Goal: Information Seeking & Learning: Learn about a topic

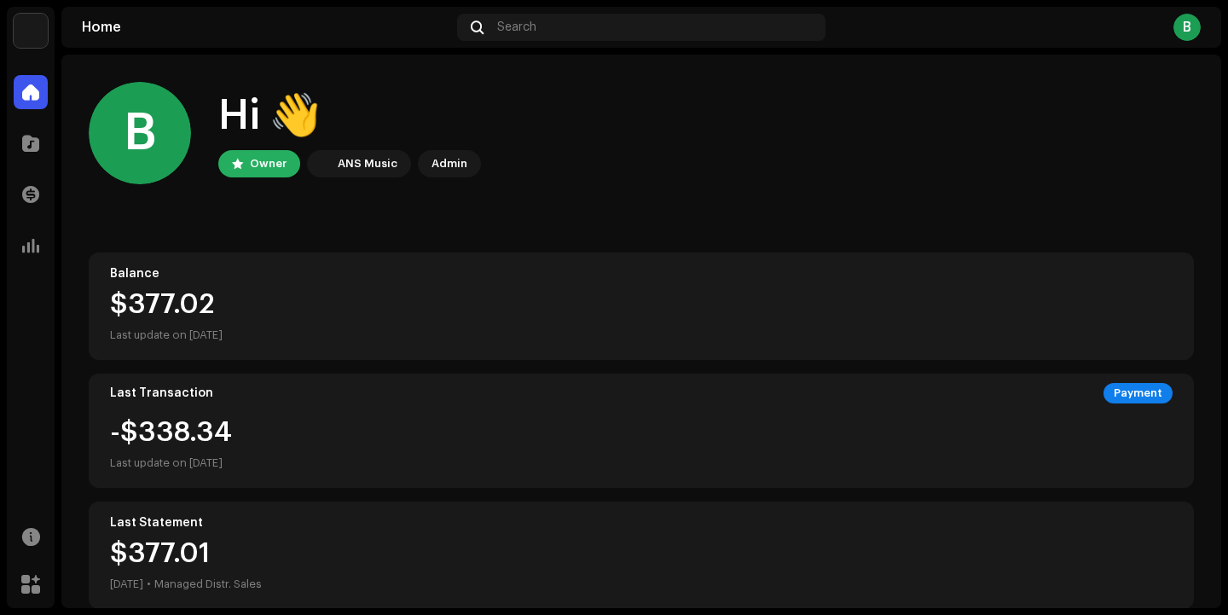
click at [1189, 27] on div "B" at bounding box center [1186, 27] width 27 height 27
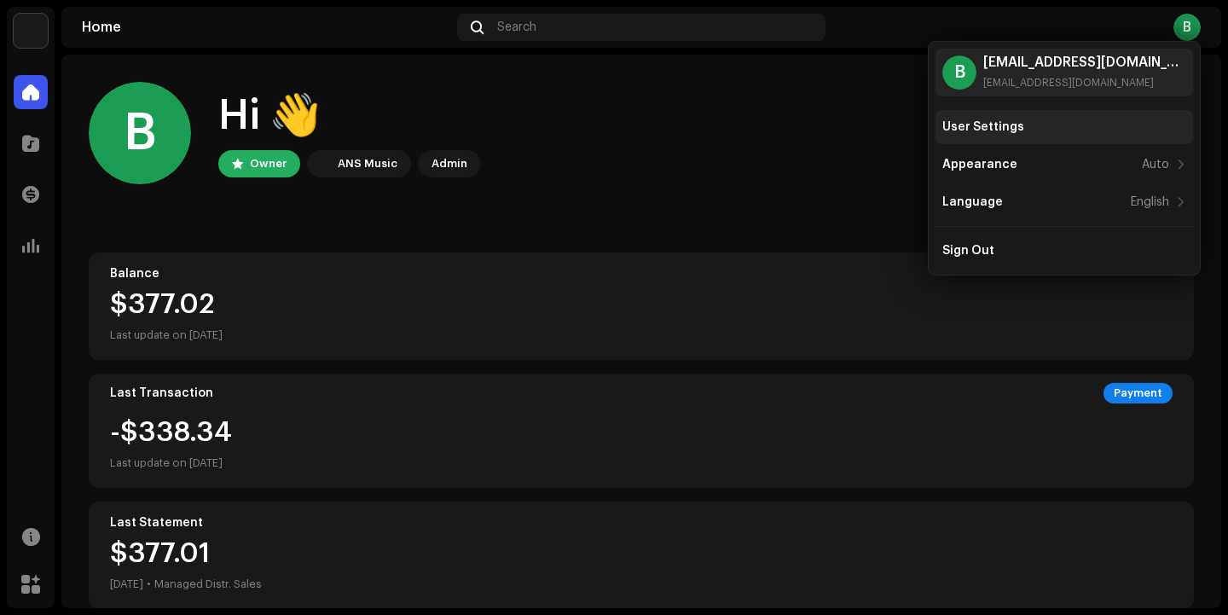
click at [1075, 123] on div "User Settings" at bounding box center [1064, 127] width 244 height 14
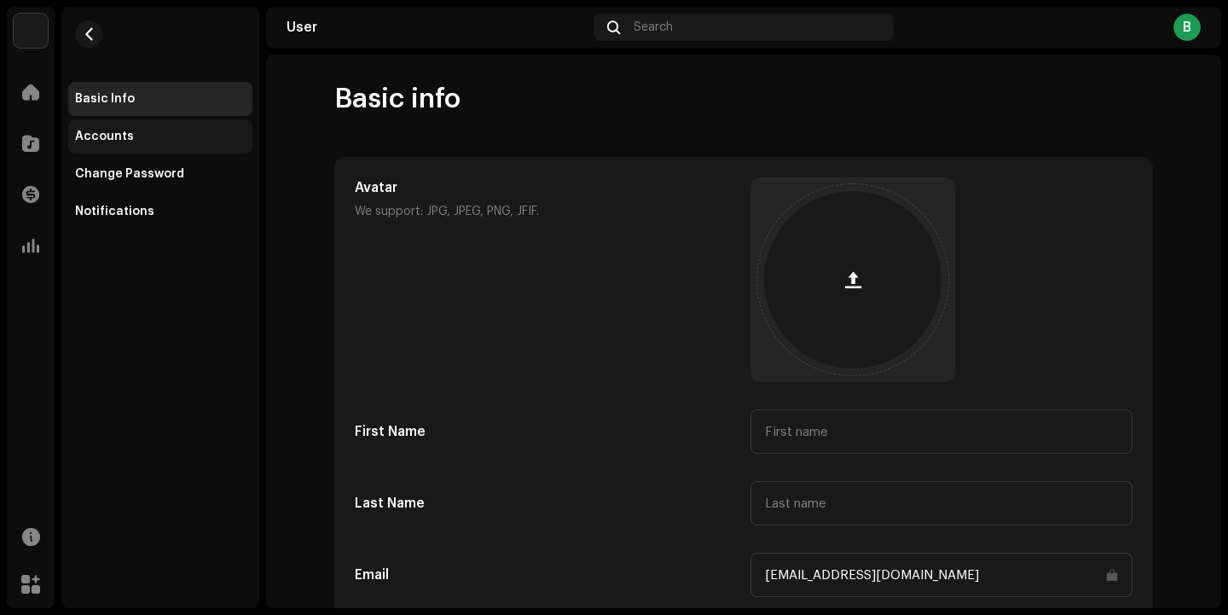
click at [160, 137] on div "Accounts" at bounding box center [160, 137] width 171 height 14
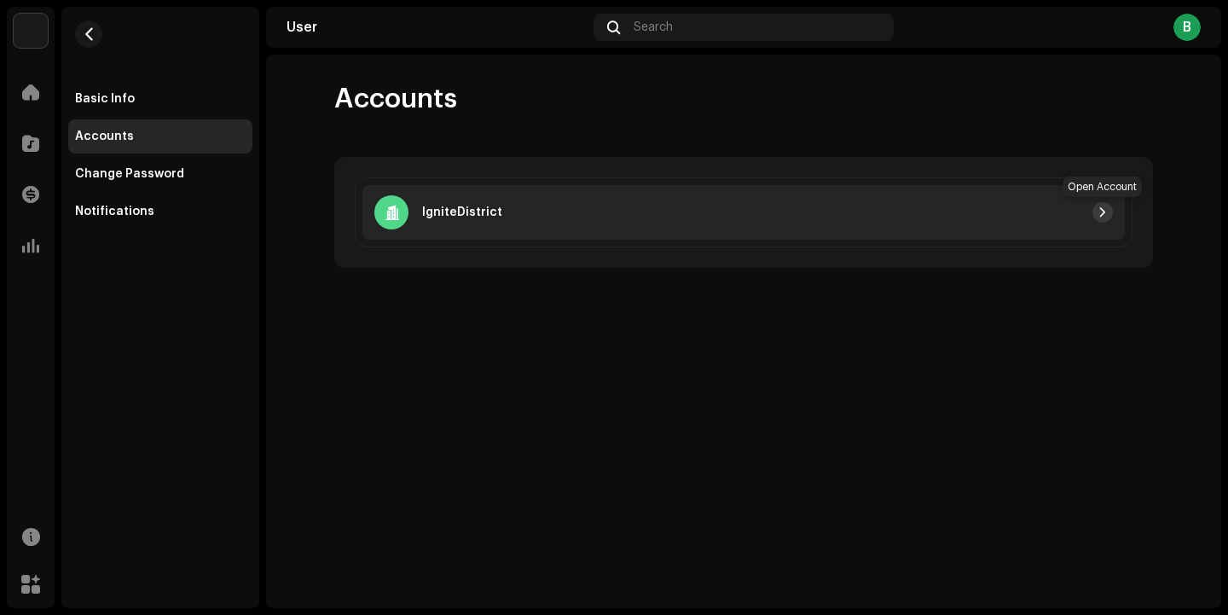
click at [1103, 212] on span "button" at bounding box center [1102, 212] width 10 height 14
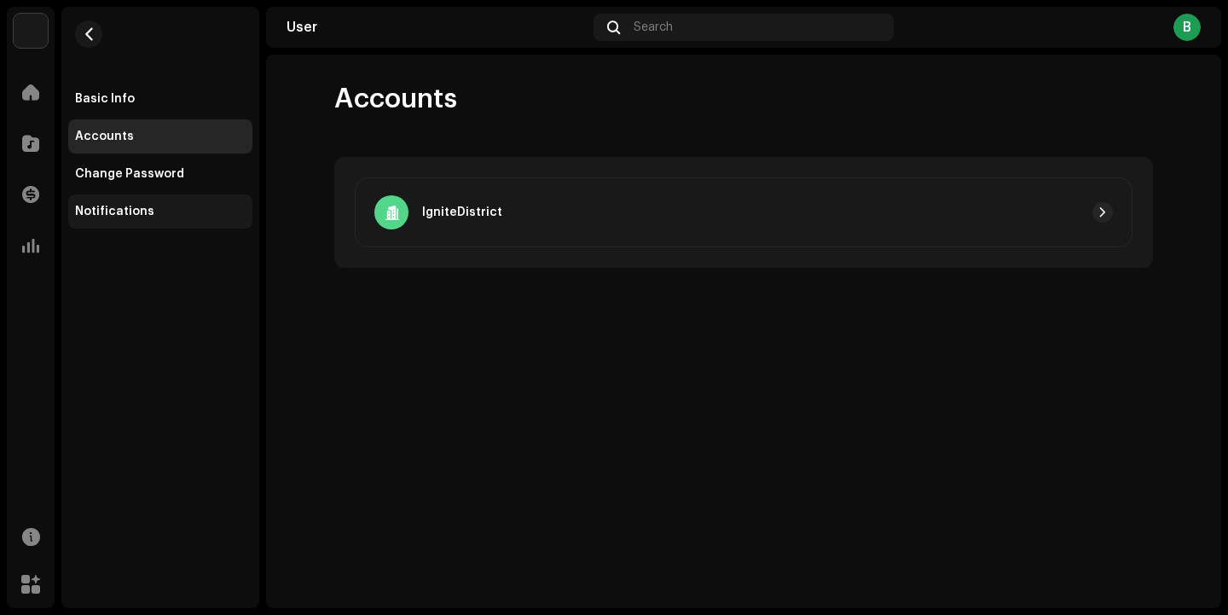
click at [171, 220] on div "Notifications" at bounding box center [160, 211] width 184 height 34
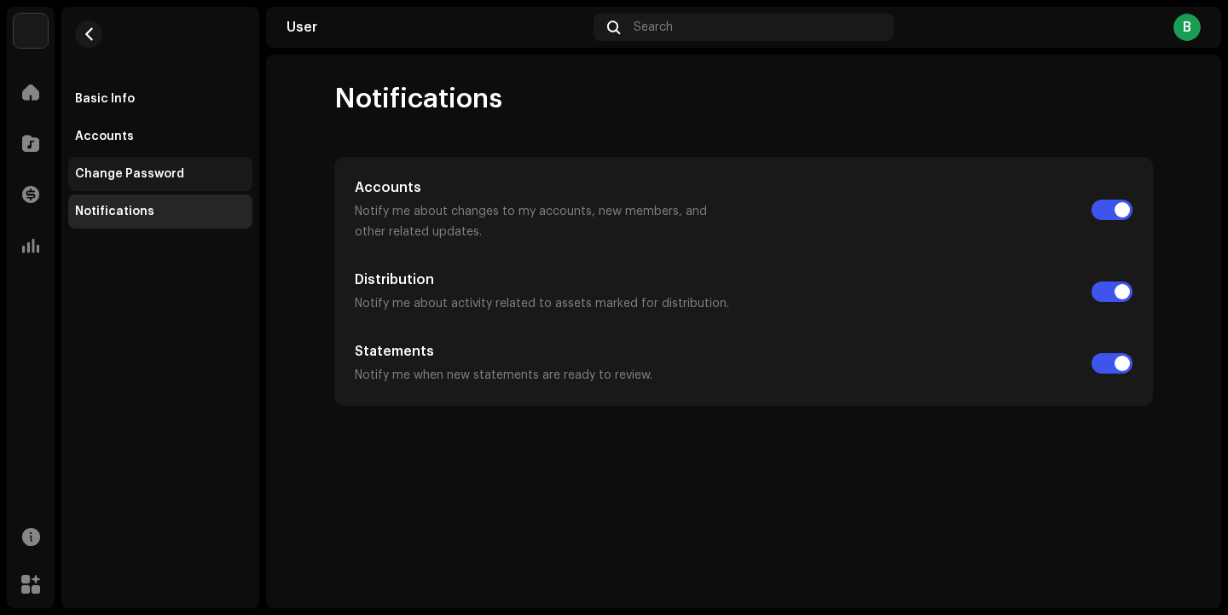
click at [188, 172] on div "Change Password" at bounding box center [160, 174] width 171 height 14
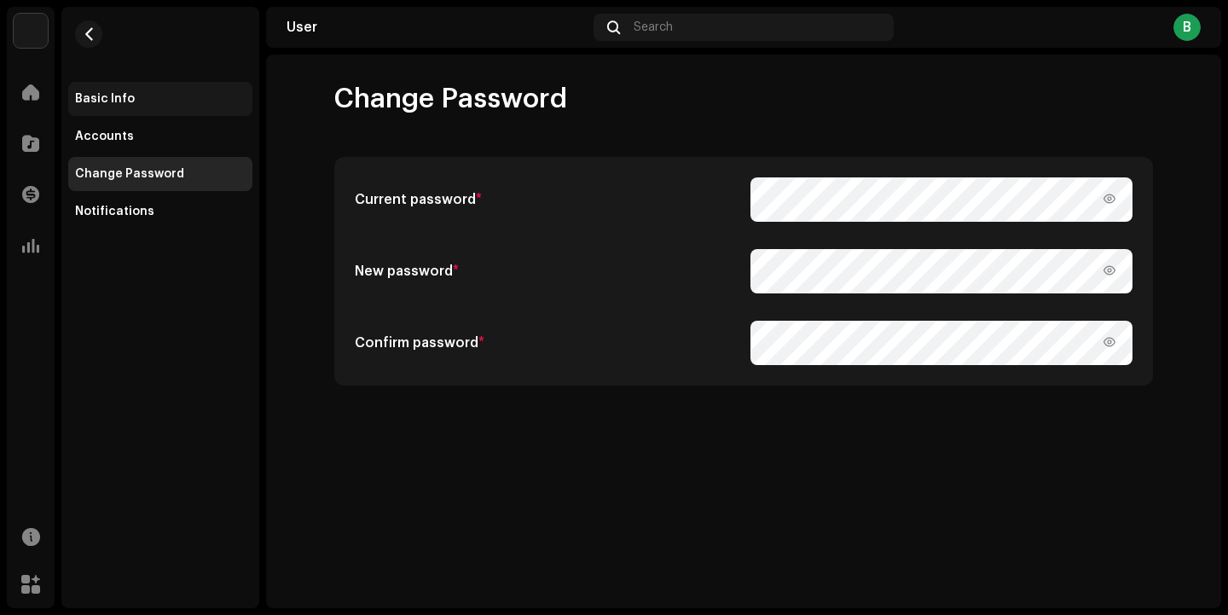
click at [199, 104] on div "Basic Info" at bounding box center [160, 99] width 171 height 14
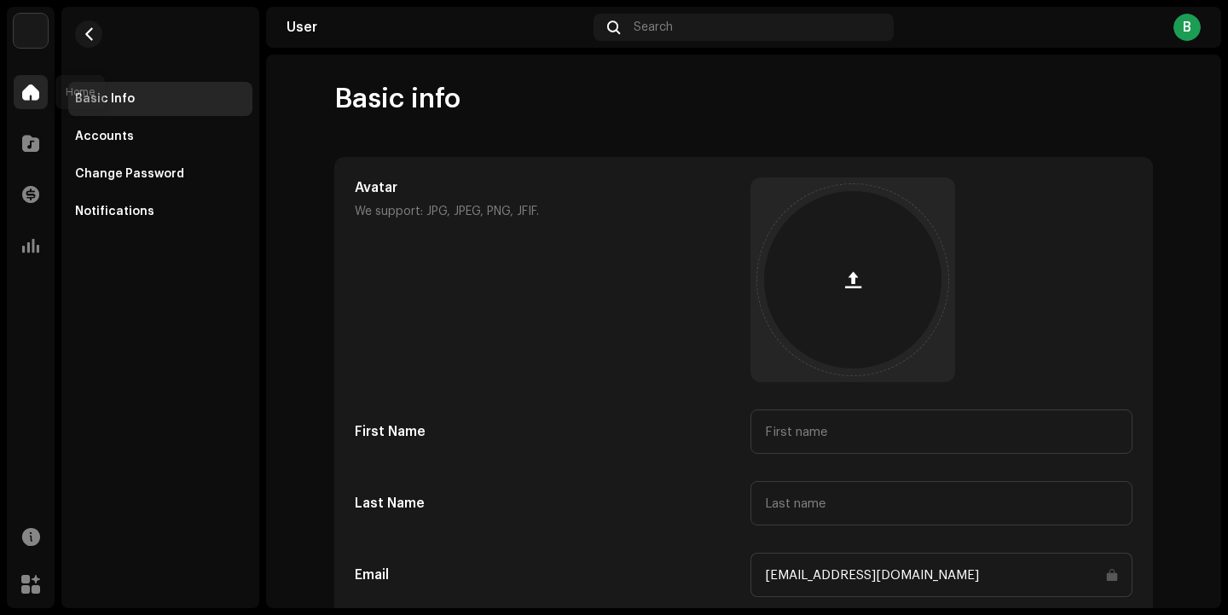
click at [36, 87] on span at bounding box center [30, 92] width 17 height 14
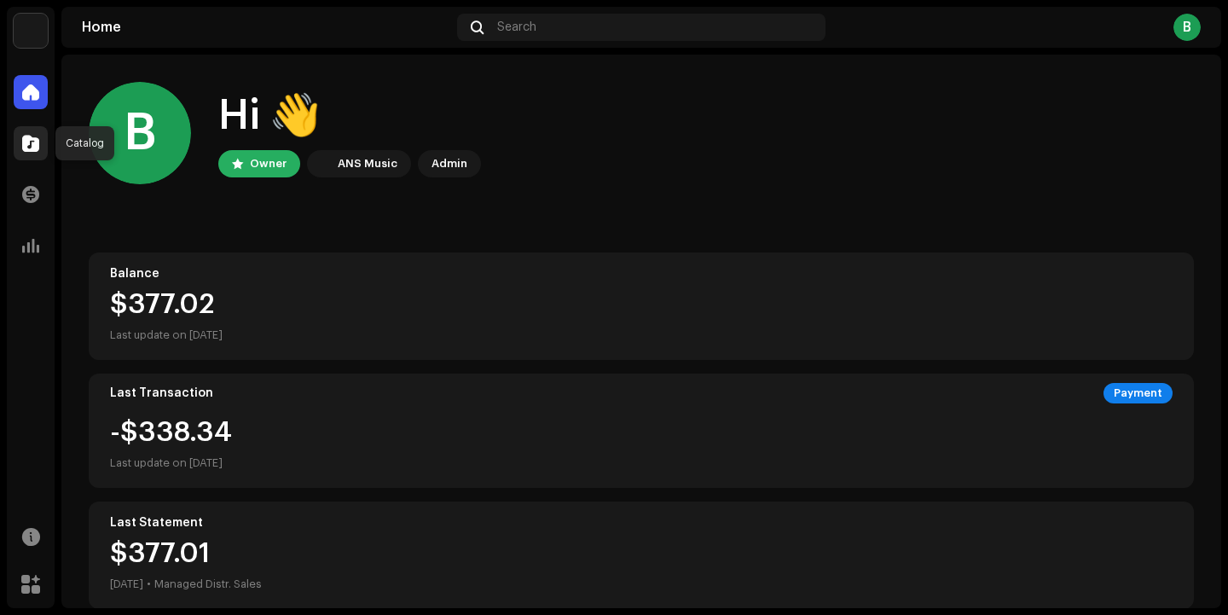
click at [38, 147] on span at bounding box center [30, 143] width 17 height 14
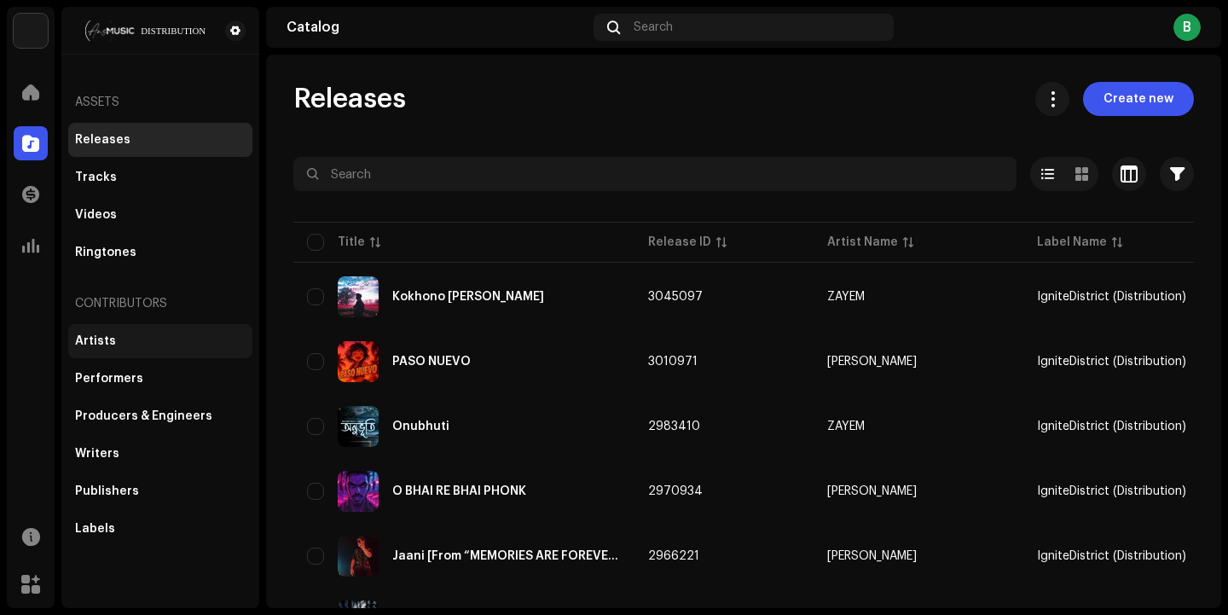
click at [135, 331] on div "Artists" at bounding box center [160, 341] width 184 height 34
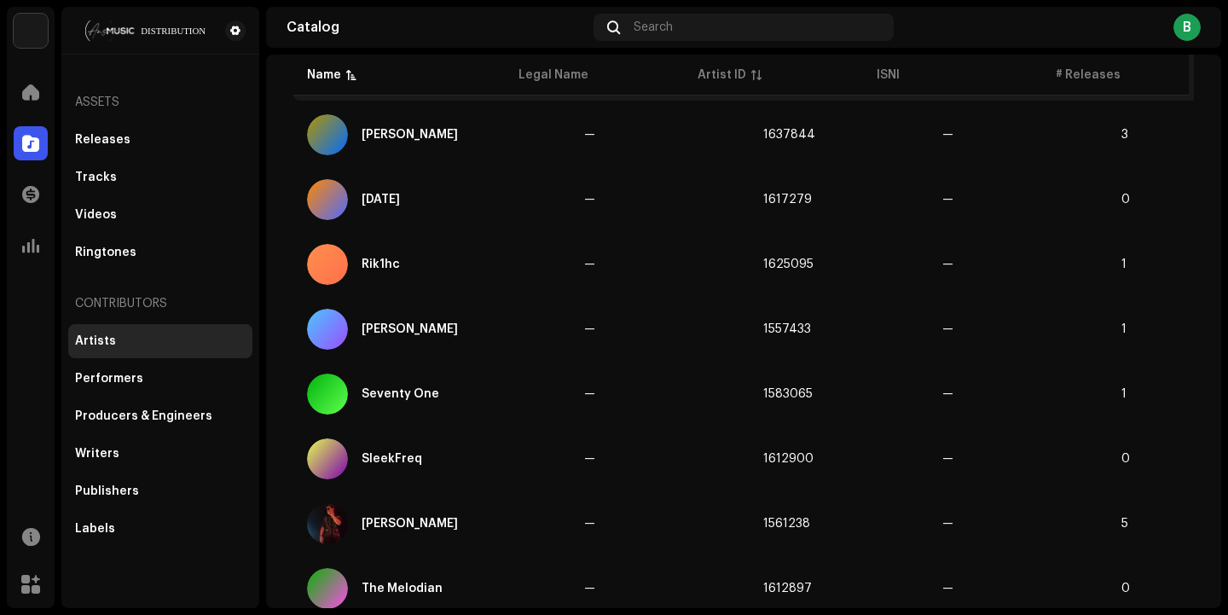
scroll to position [1265, 0]
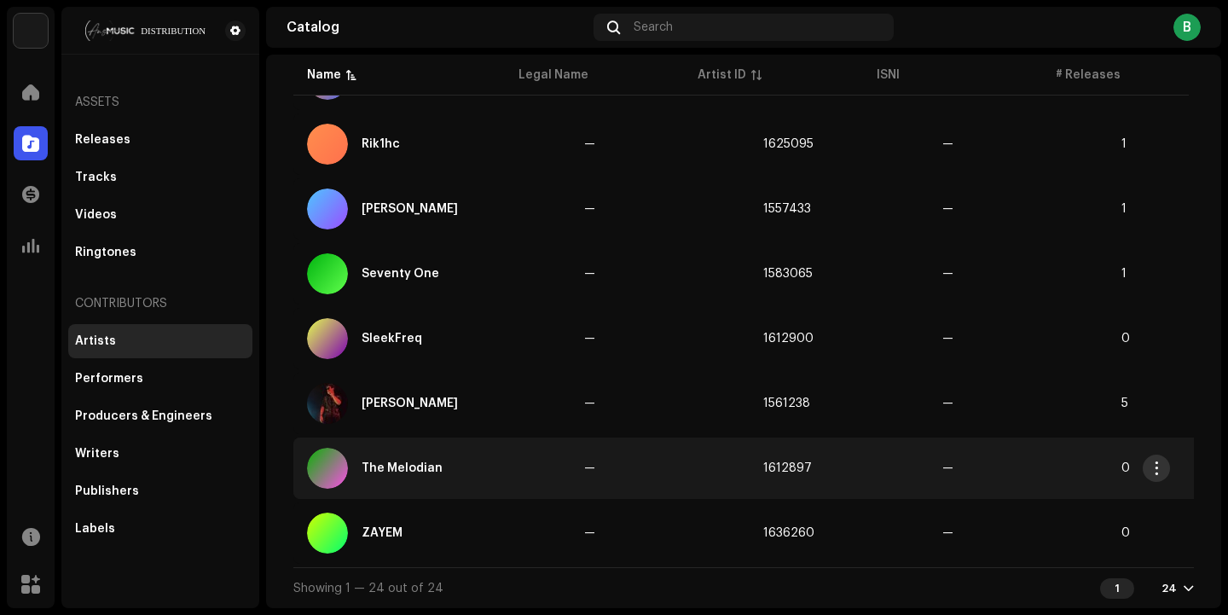
click at [1150, 464] on span "button" at bounding box center [1156, 468] width 13 height 14
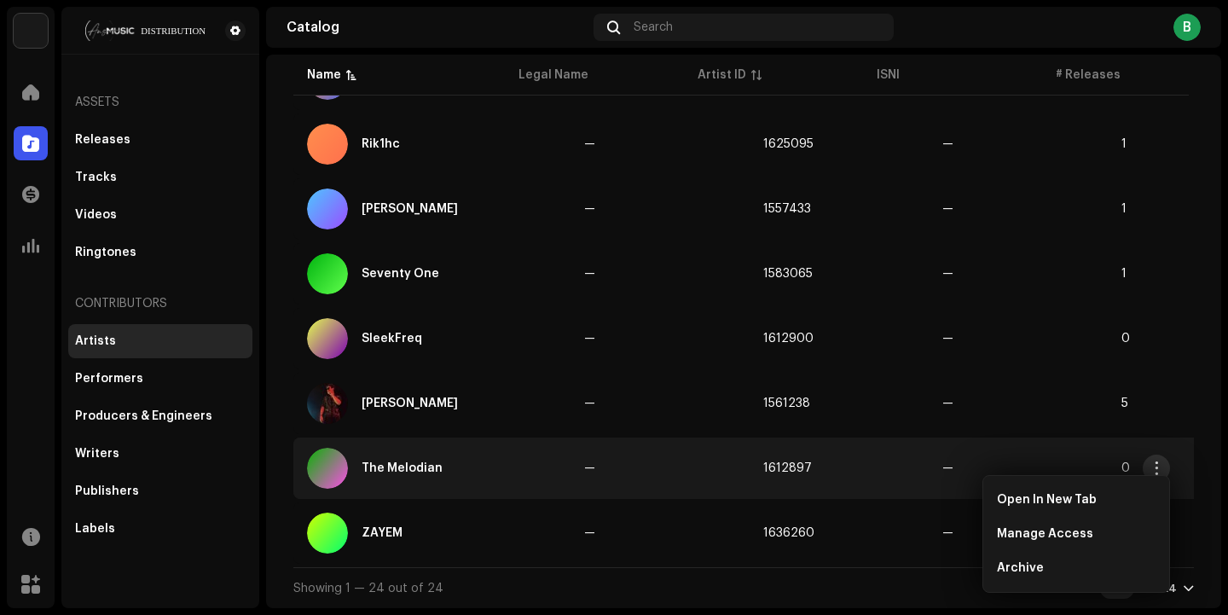
click at [1158, 461] on span "button" at bounding box center [1156, 468] width 13 height 14
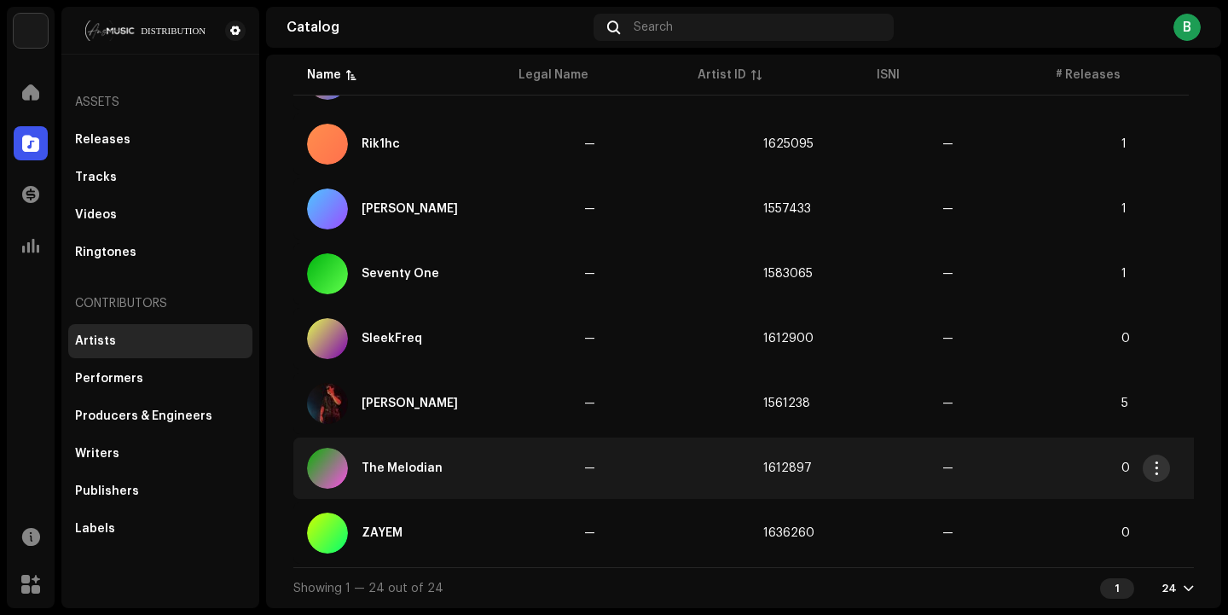
click at [1158, 461] on span "button" at bounding box center [1156, 468] width 13 height 14
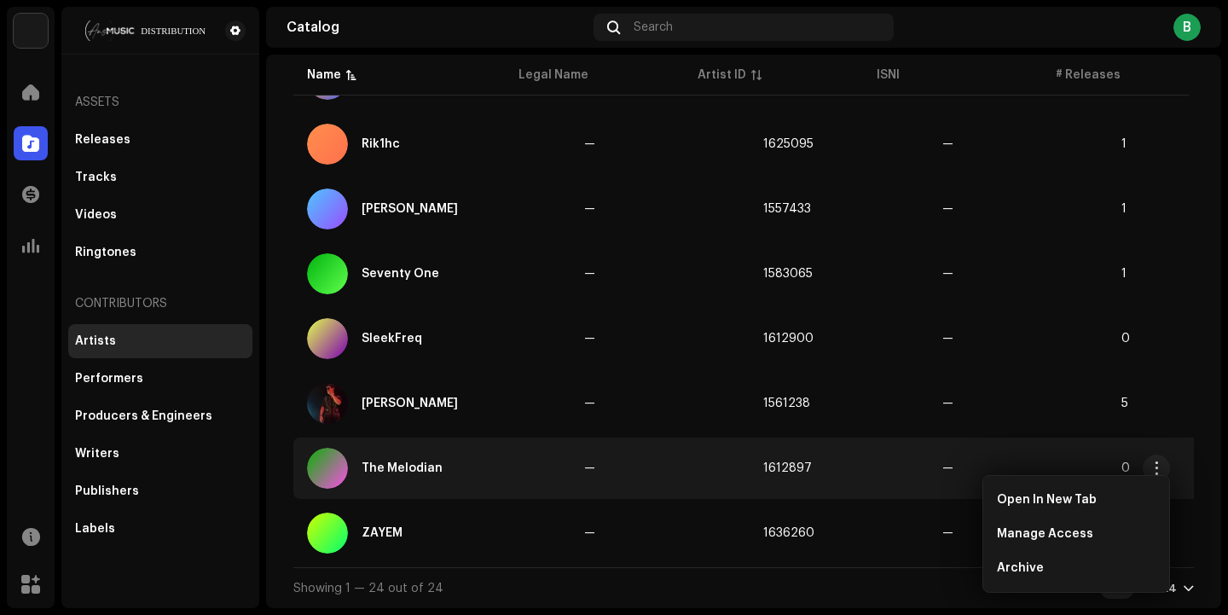
click at [668, 481] on td "—" at bounding box center [659, 467] width 179 height 61
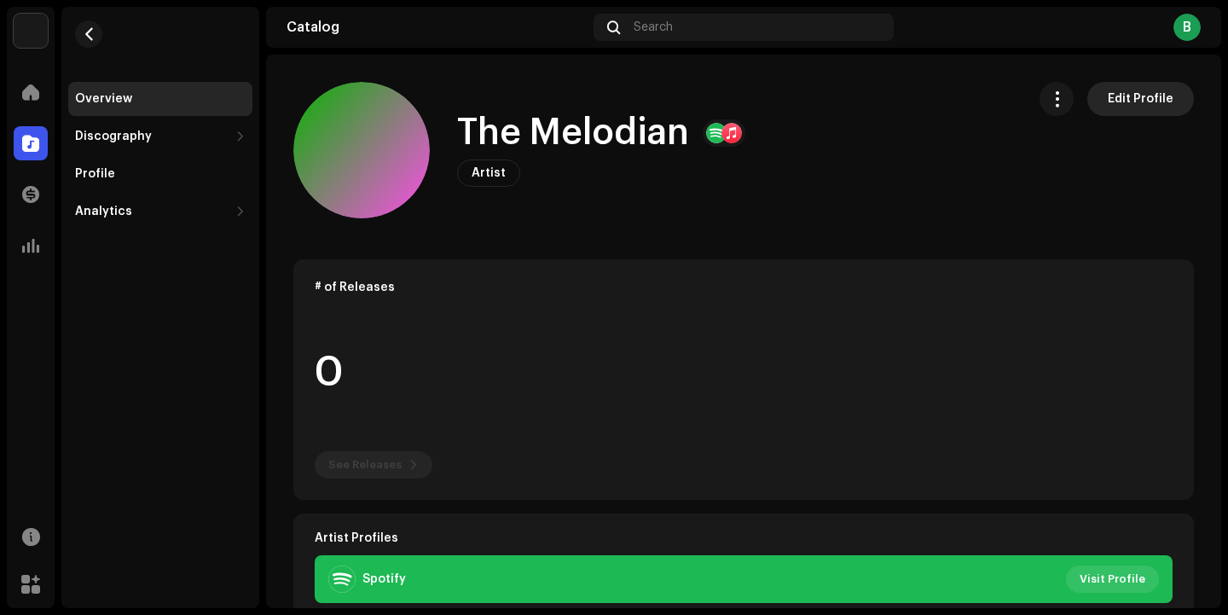
click at [1141, 85] on span "Edit Profile" at bounding box center [1140, 99] width 66 height 34
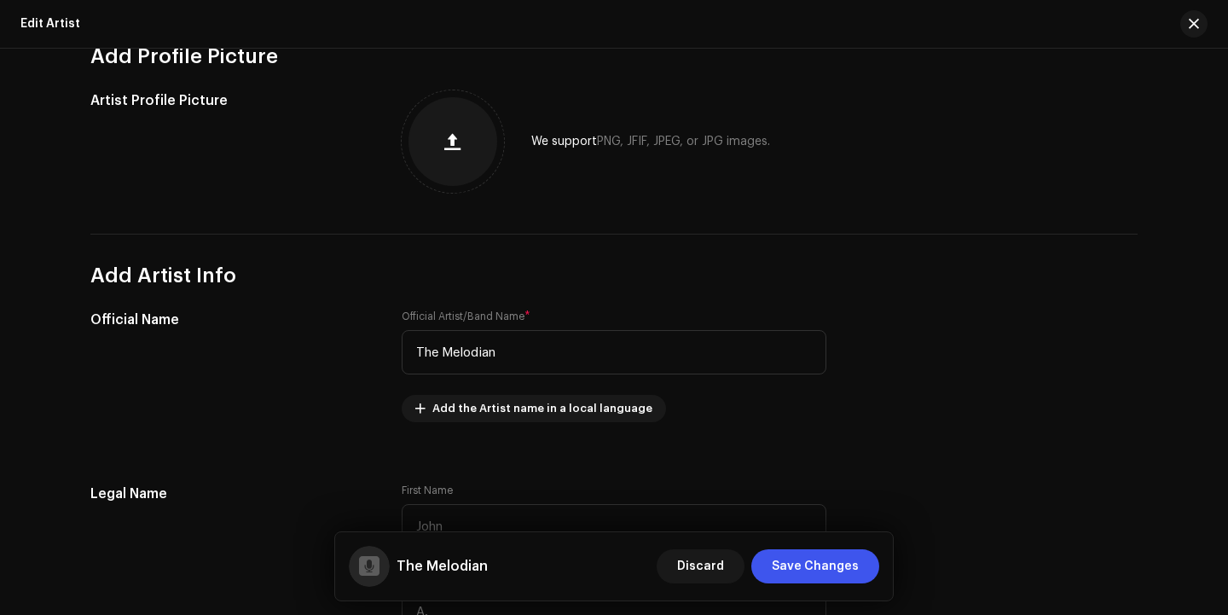
scroll to position [210, 0]
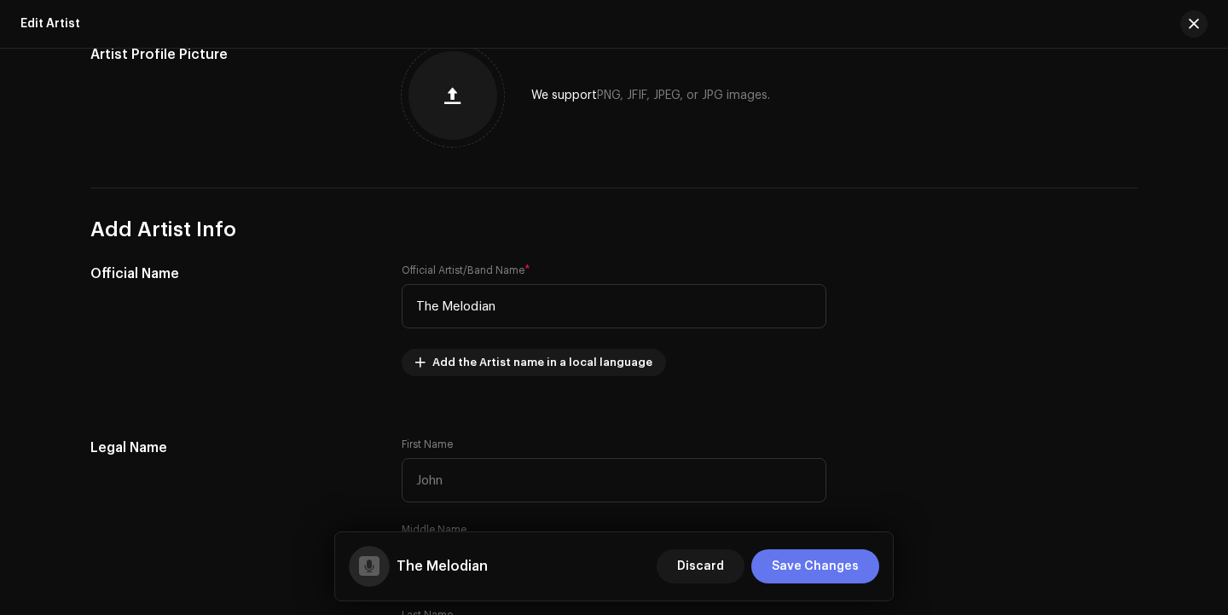
click at [800, 569] on span "Save Changes" at bounding box center [815, 566] width 87 height 34
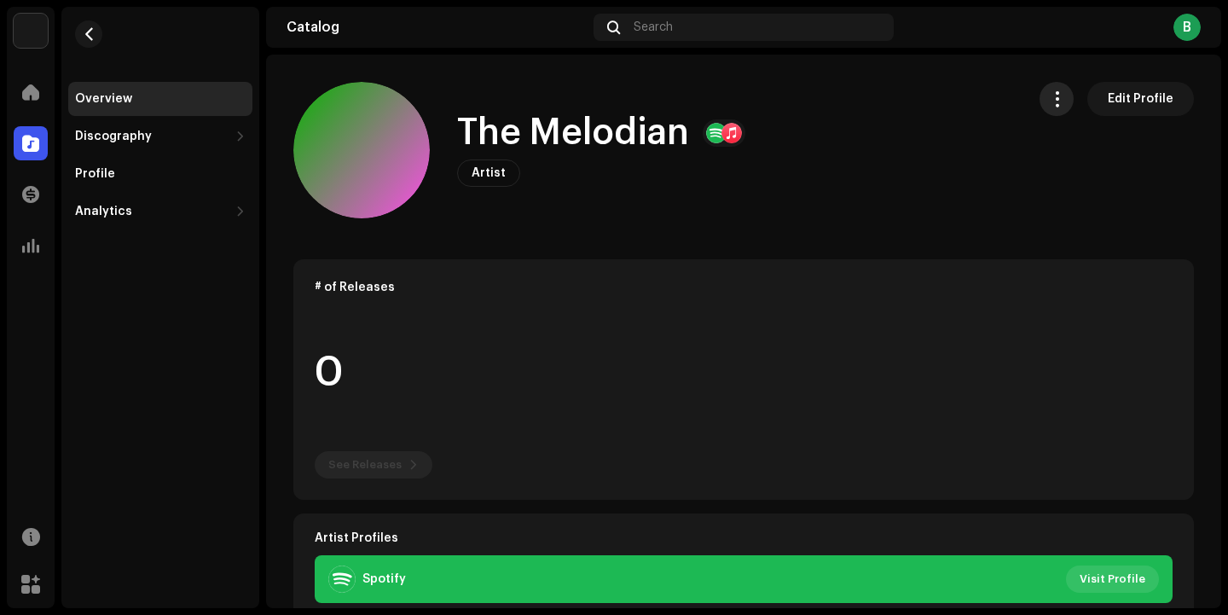
click at [1048, 110] on button "button" at bounding box center [1056, 99] width 34 height 34
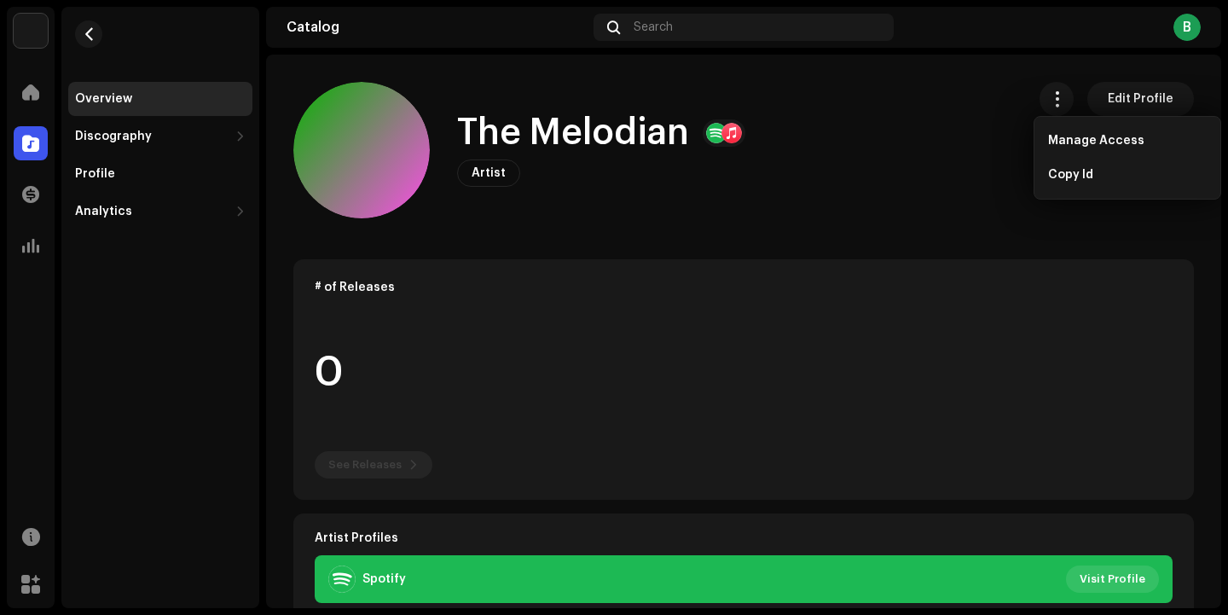
click at [945, 217] on div "The Melodian Artist Edit Profile" at bounding box center [652, 150] width 719 height 136
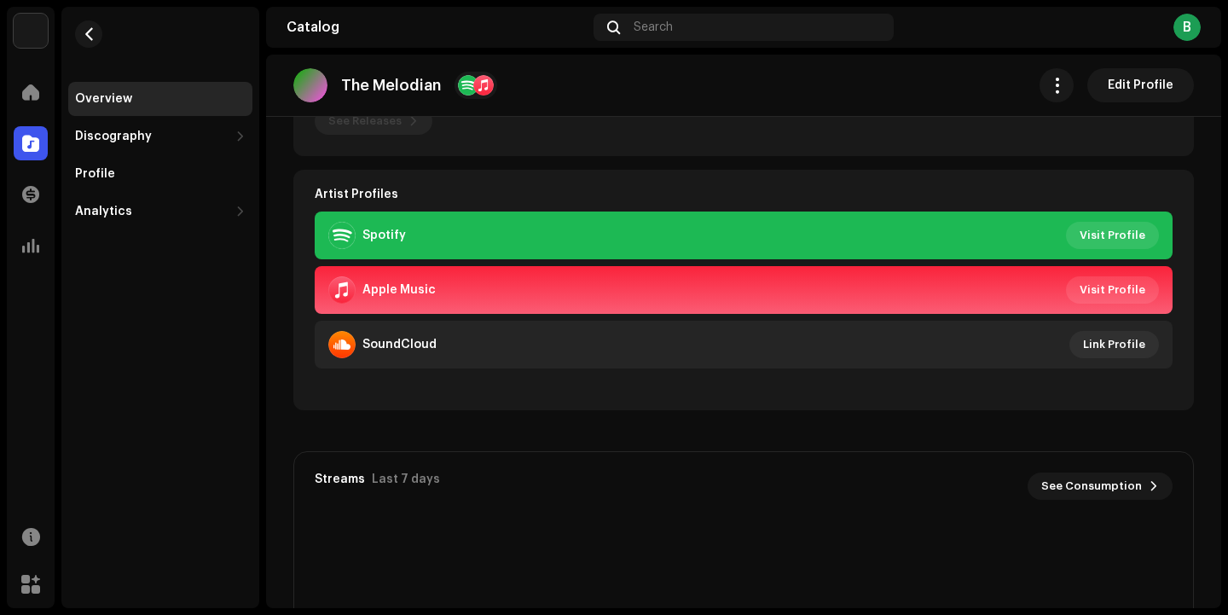
scroll to position [359, 0]
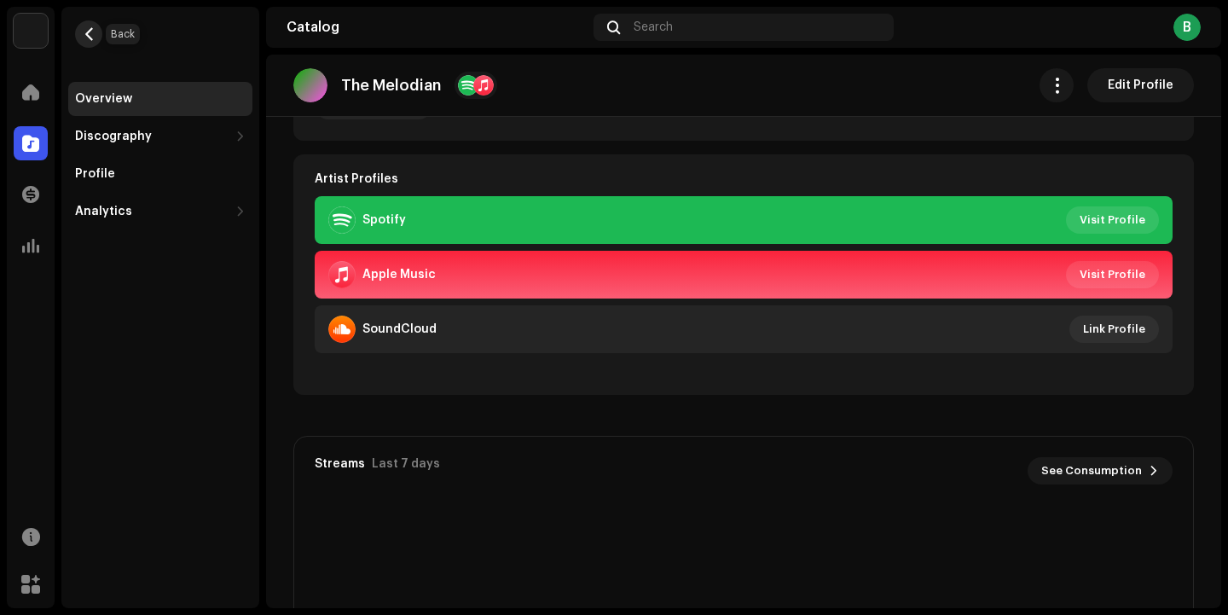
click at [85, 34] on span "button" at bounding box center [89, 34] width 13 height 14
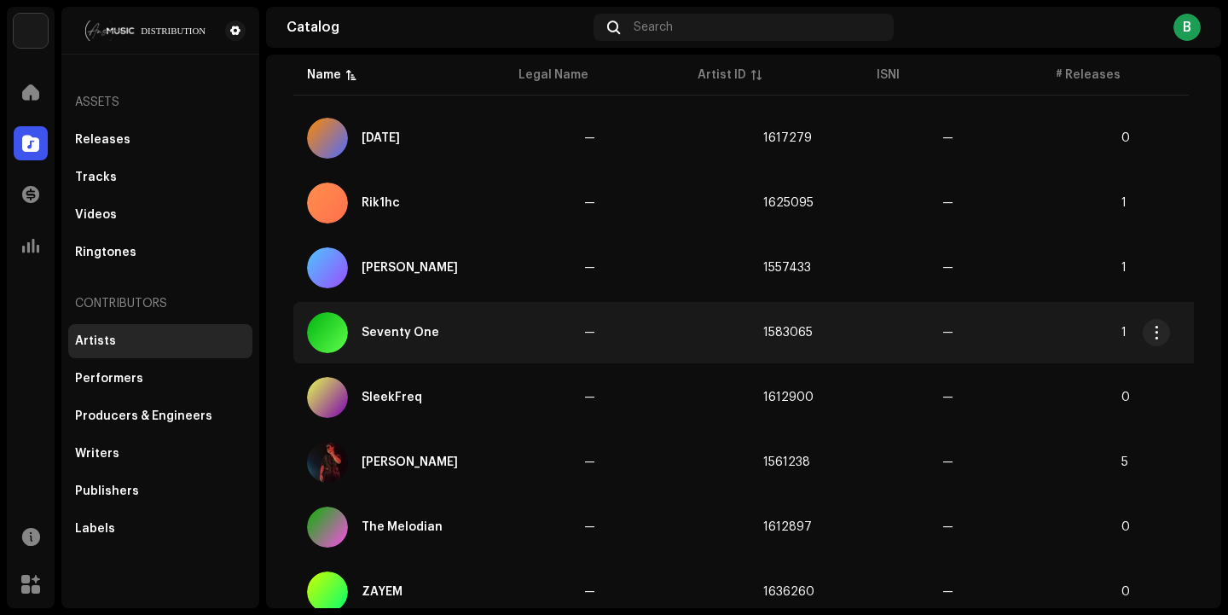
scroll to position [1265, 0]
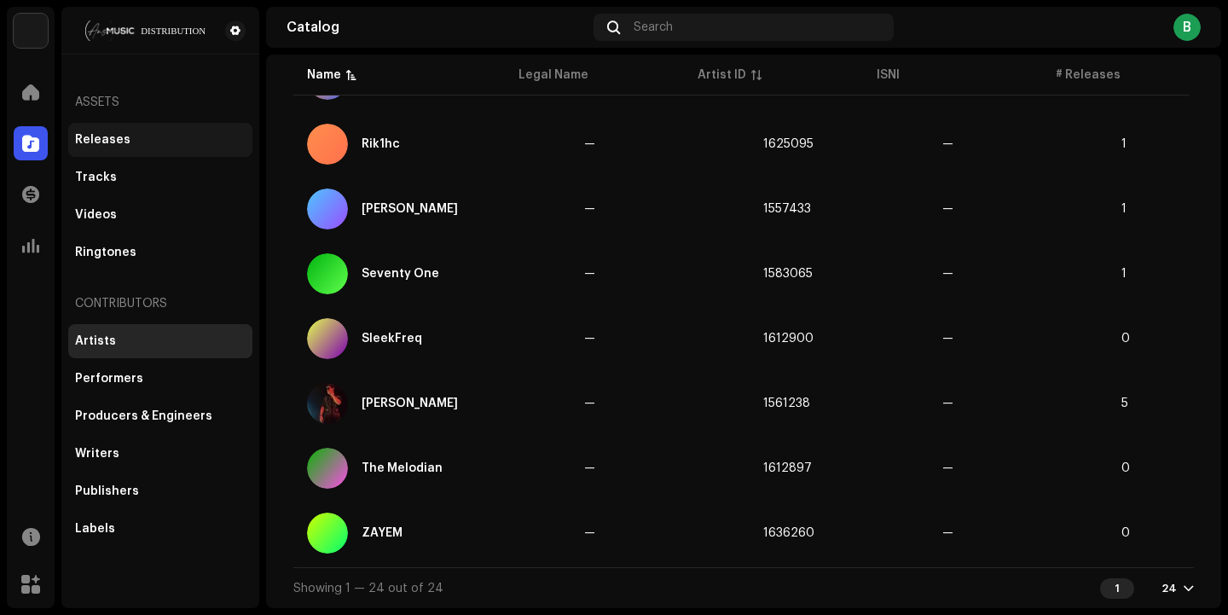
click at [121, 138] on div "Releases" at bounding box center [102, 140] width 55 height 14
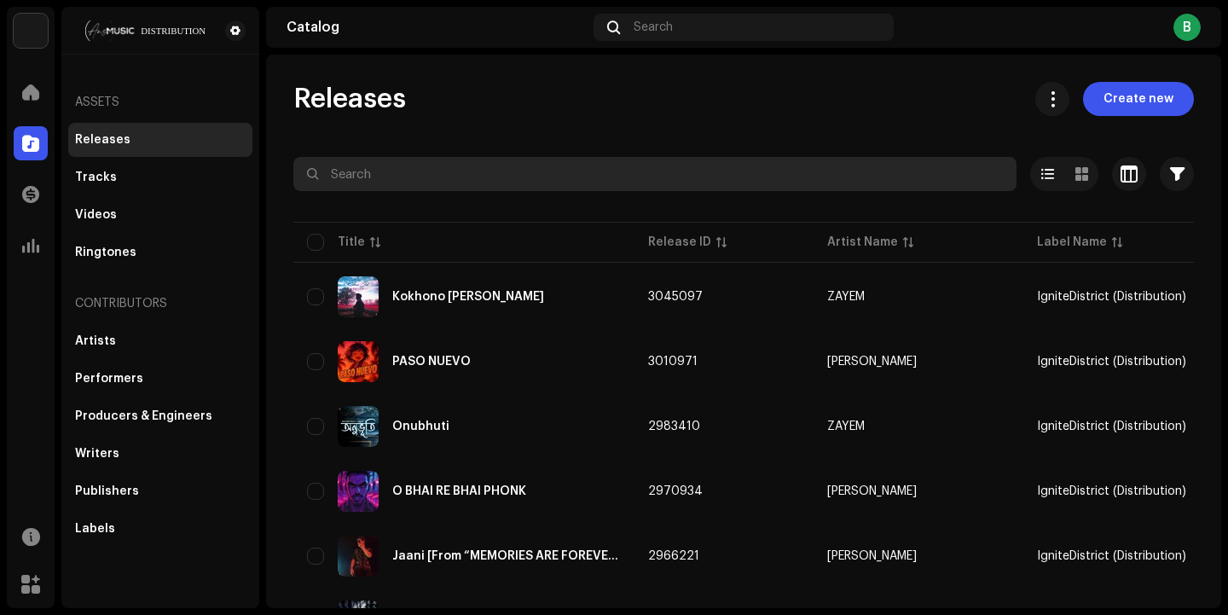
click at [407, 179] on input "text" at bounding box center [654, 174] width 723 height 34
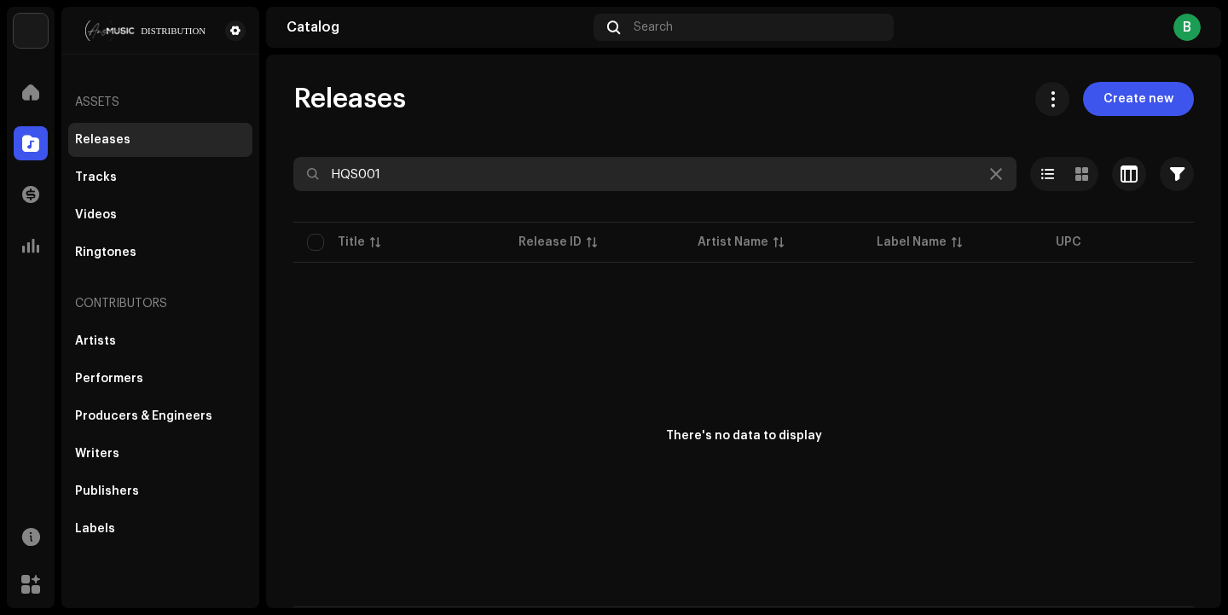
type input "HQS001"
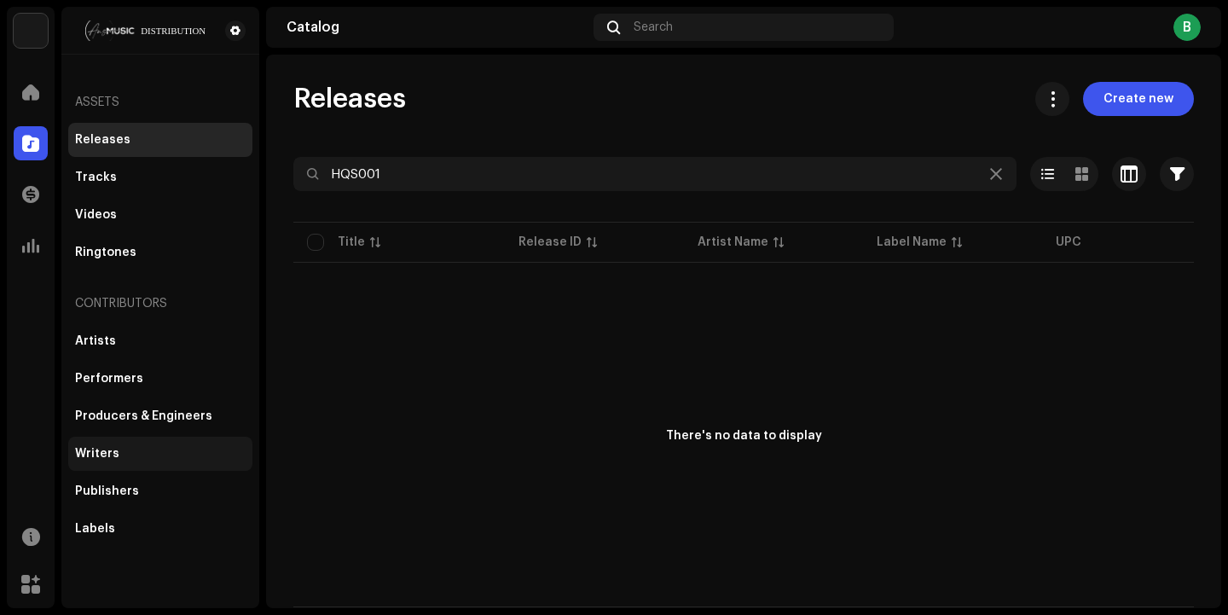
click at [148, 451] on div "Writers" at bounding box center [160, 454] width 171 height 14
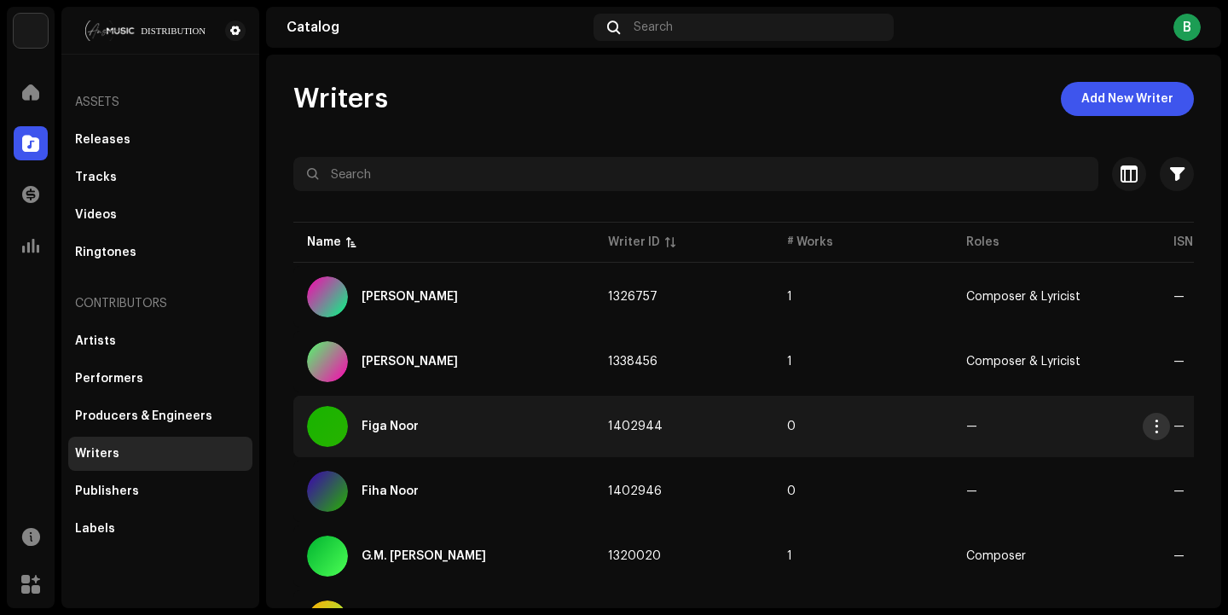
click at [1155, 429] on span "button" at bounding box center [1156, 426] width 13 height 14
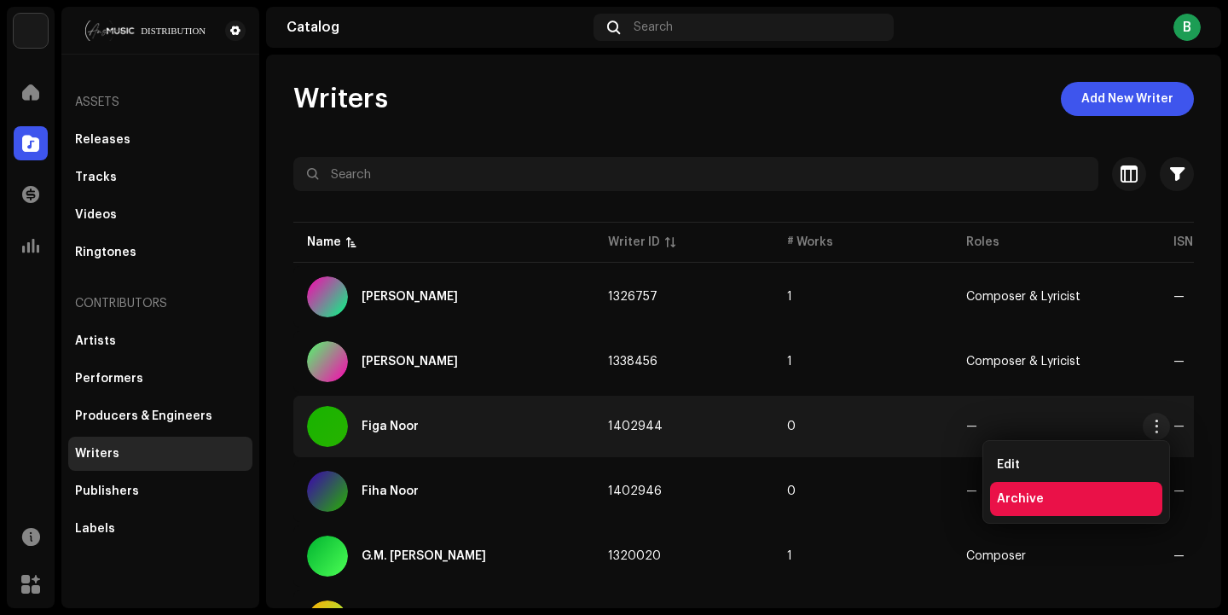
click at [1071, 498] on div "Archive" at bounding box center [1076, 499] width 159 height 14
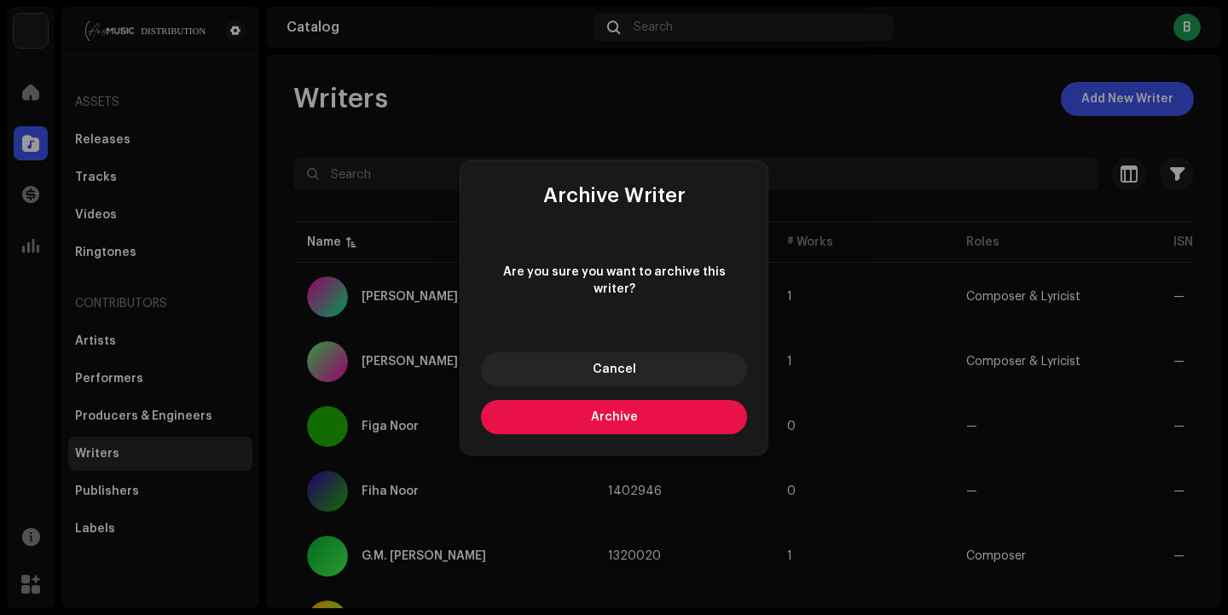
click at [674, 417] on button "Archive" at bounding box center [614, 417] width 266 height 34
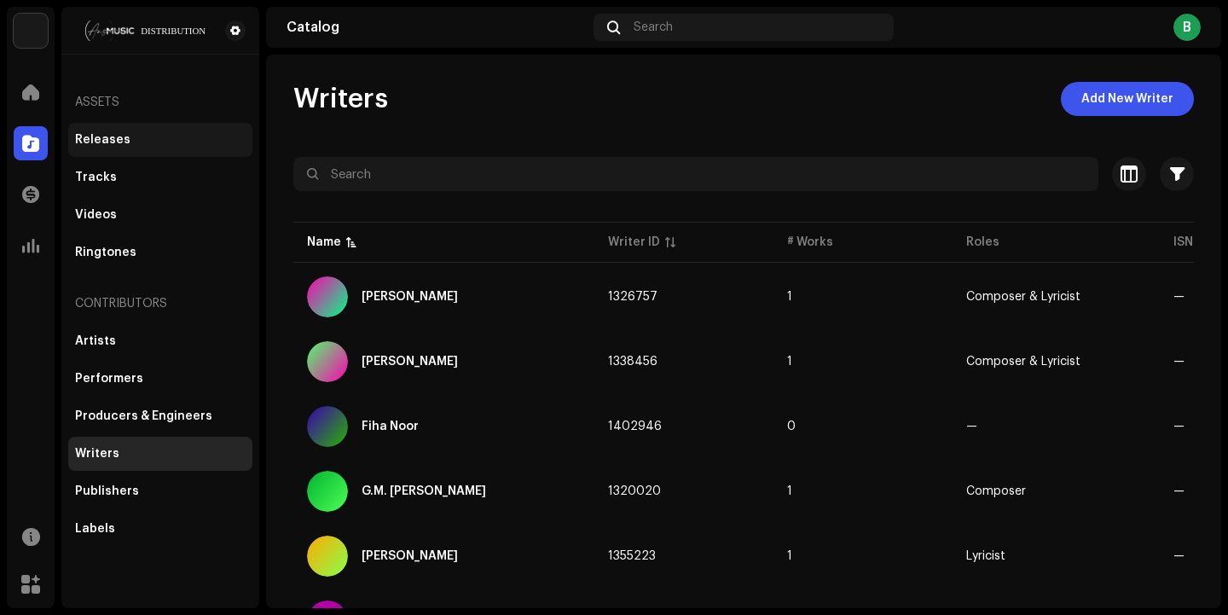
click at [124, 142] on div "Releases" at bounding box center [102, 140] width 55 height 14
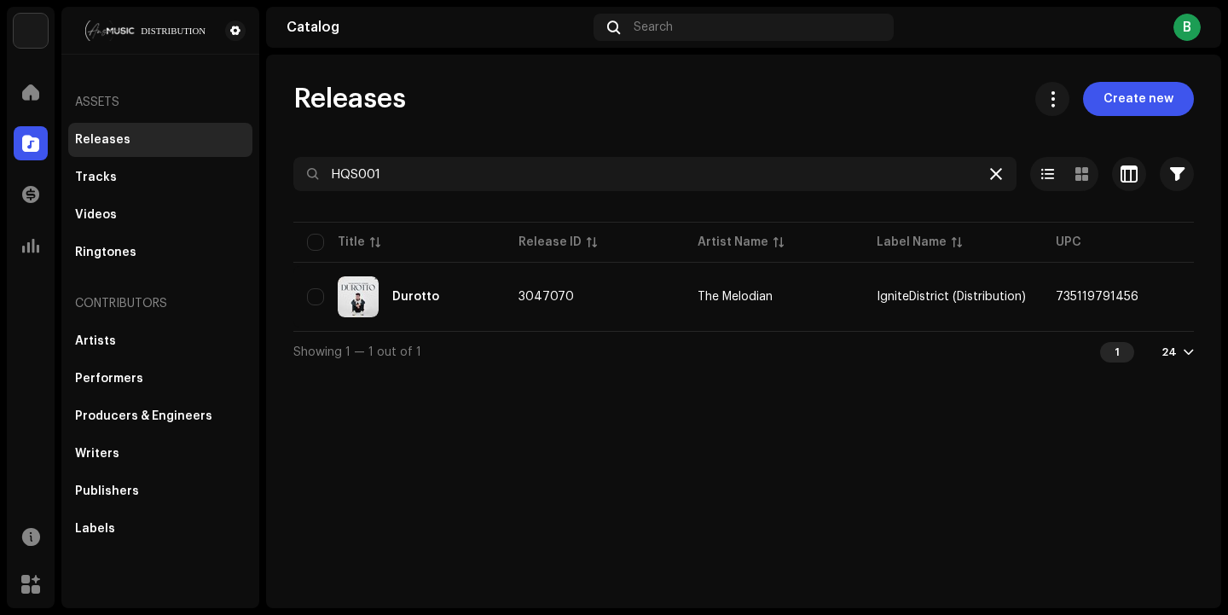
click at [997, 176] on icon at bounding box center [996, 174] width 12 height 14
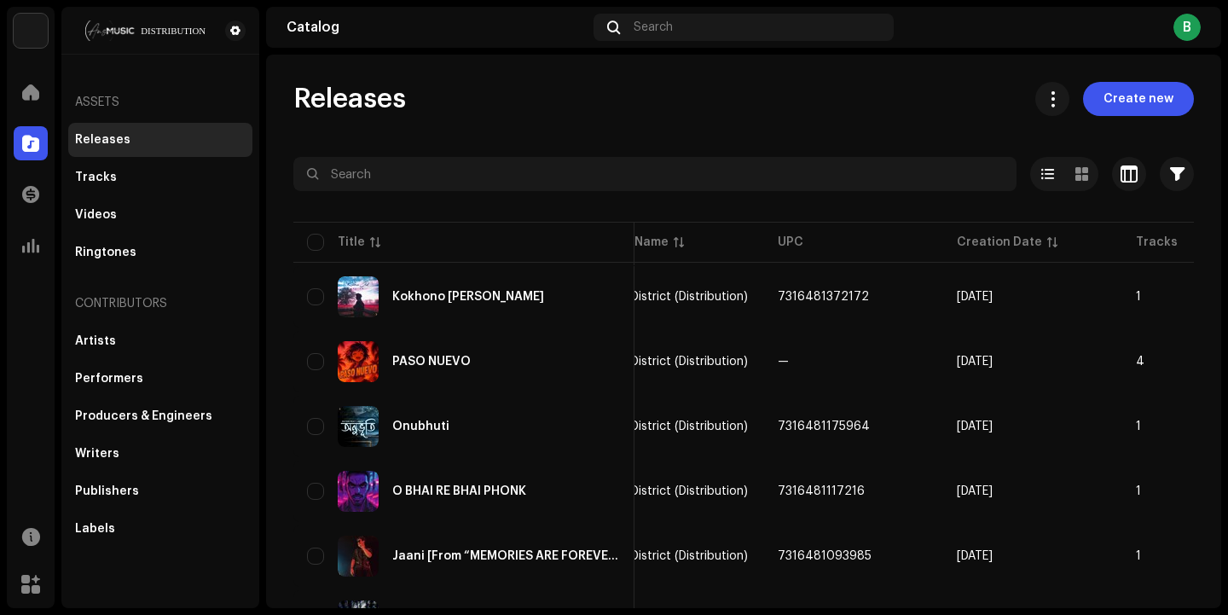
scroll to position [0, 426]
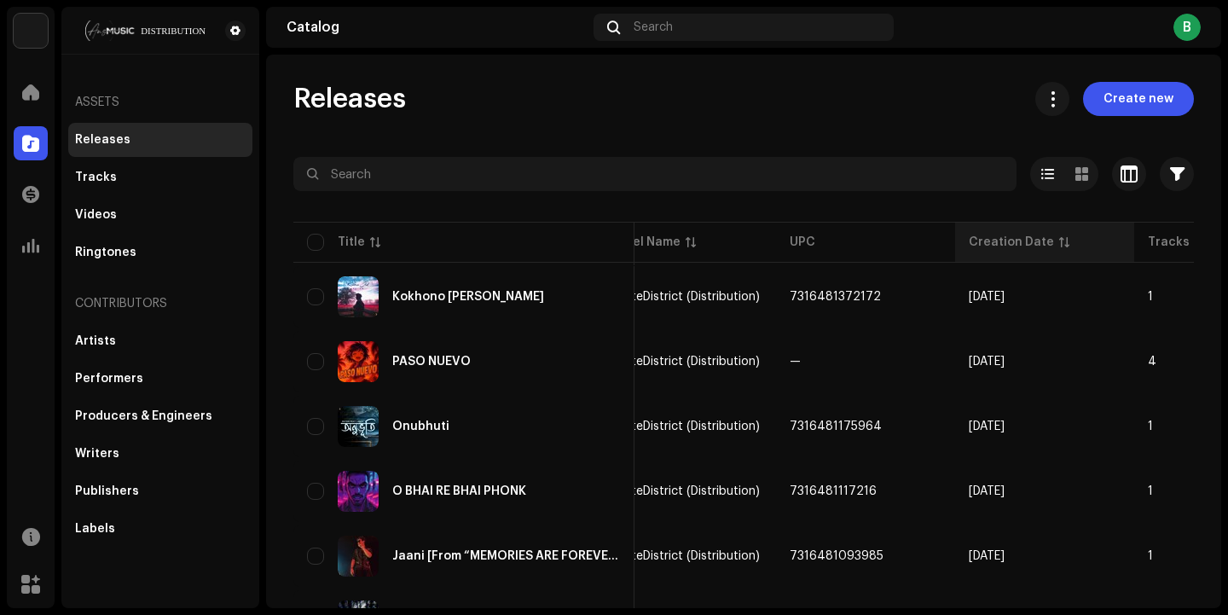
click at [1014, 237] on div "Creation Date" at bounding box center [1010, 242] width 85 height 17
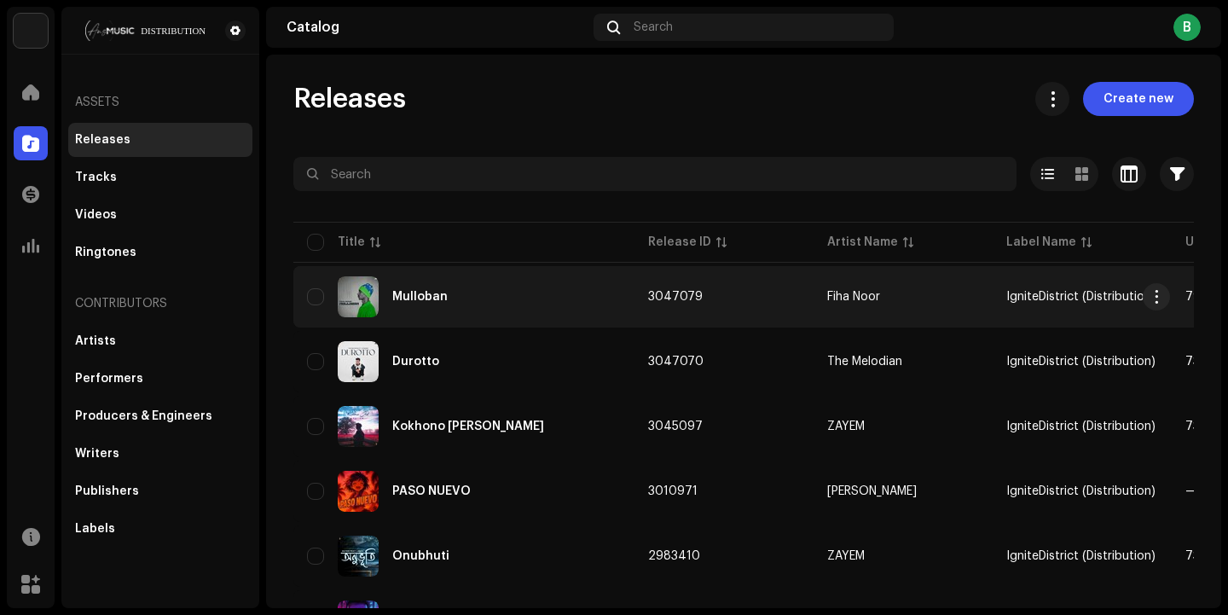
click at [1073, 304] on td "IgniteDistrict (Distribution)" at bounding box center [1081, 296] width 179 height 61
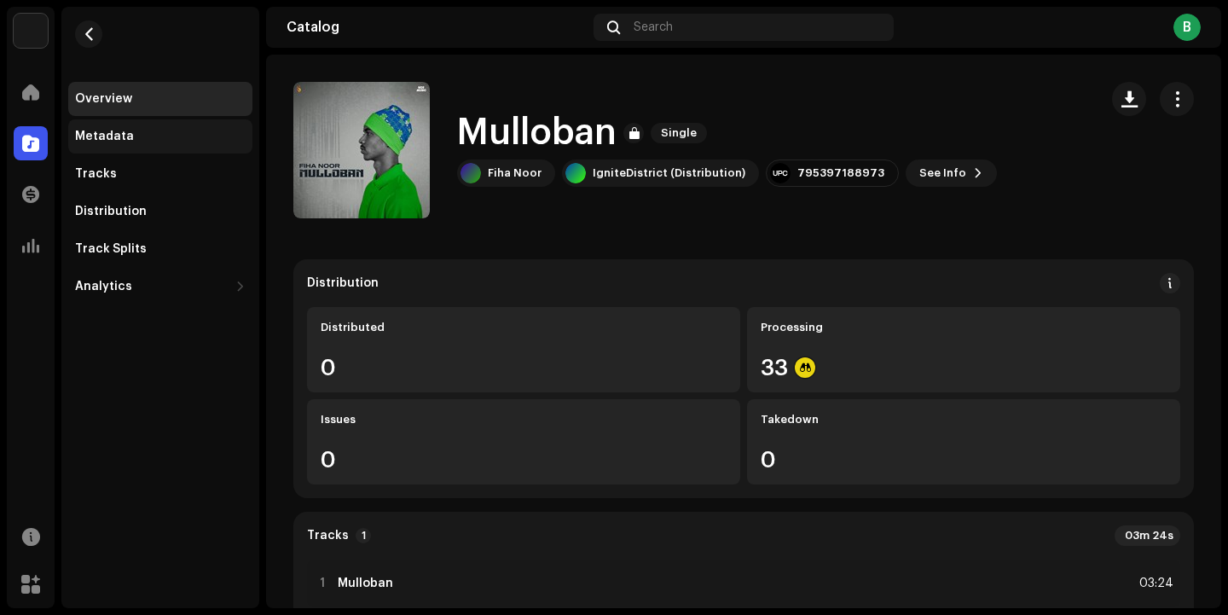
click at [134, 138] on div "Metadata" at bounding box center [160, 137] width 171 height 14
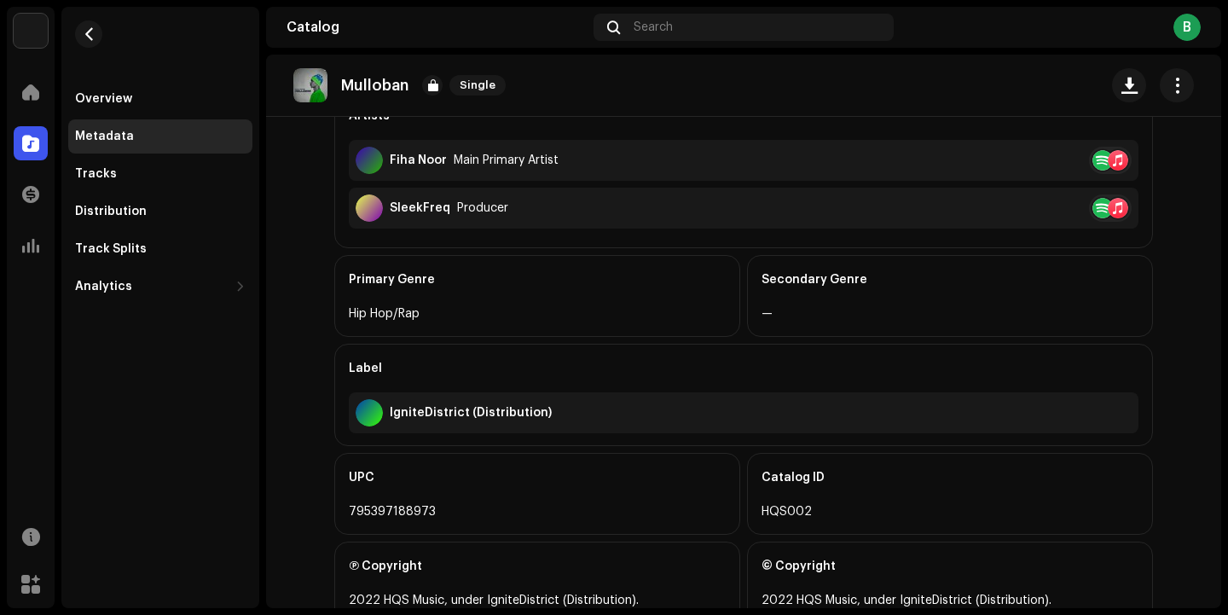
scroll to position [539, 0]
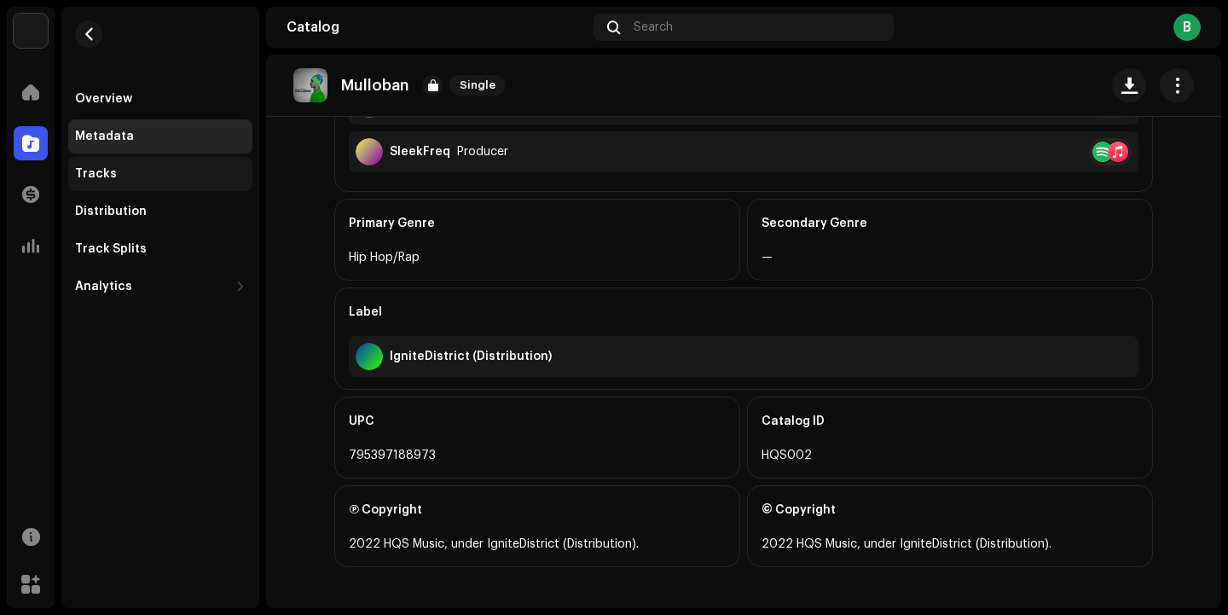
click at [133, 170] on div "Tracks" at bounding box center [160, 174] width 171 height 14
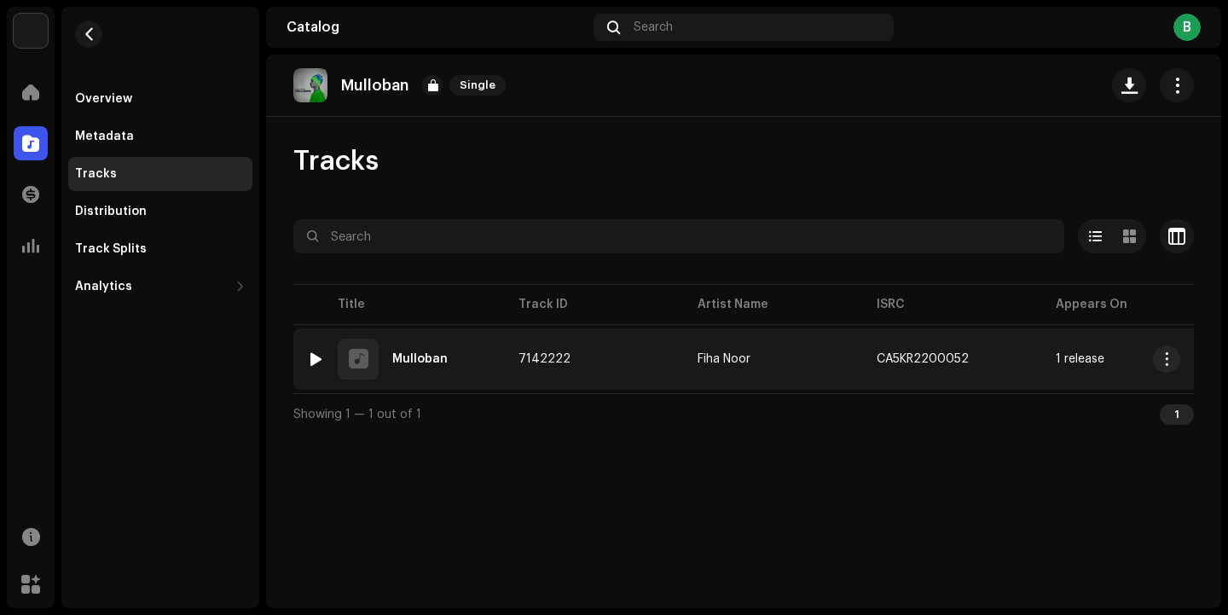
click at [535, 338] on td "7142222" at bounding box center [594, 358] width 179 height 61
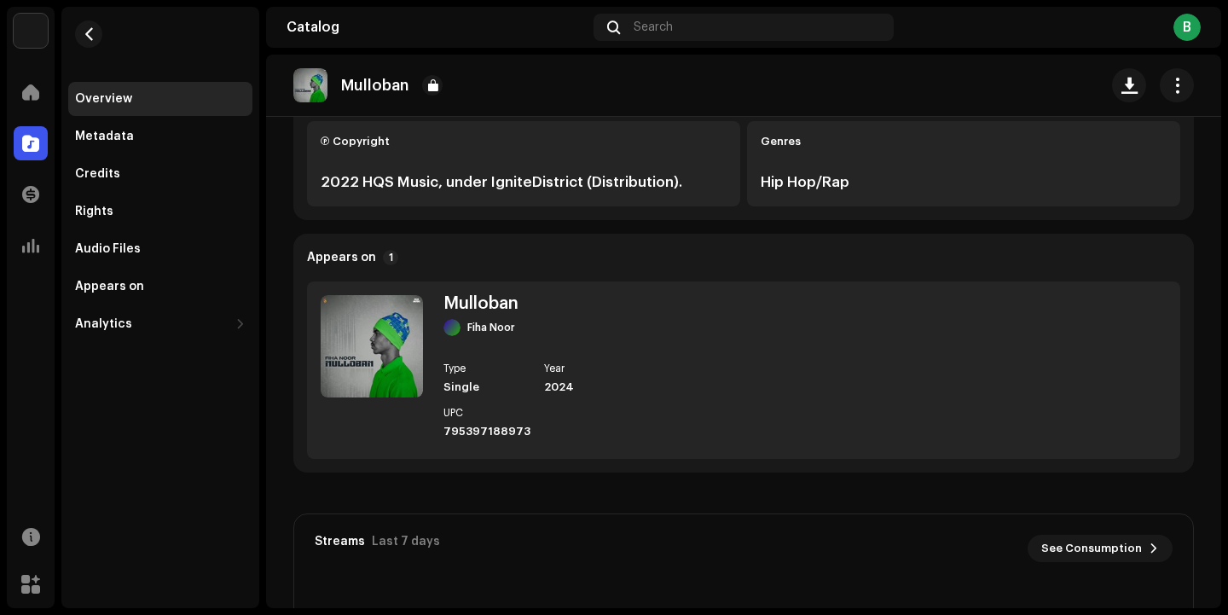
scroll to position [554, 0]
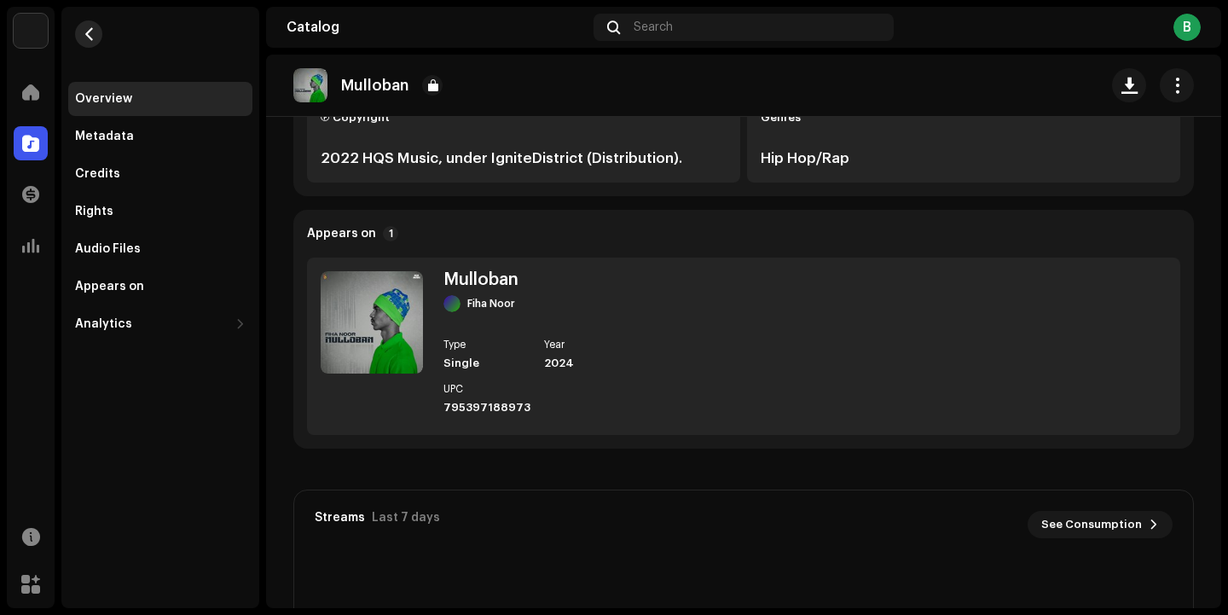
click at [92, 36] on span "button" at bounding box center [89, 34] width 13 height 14
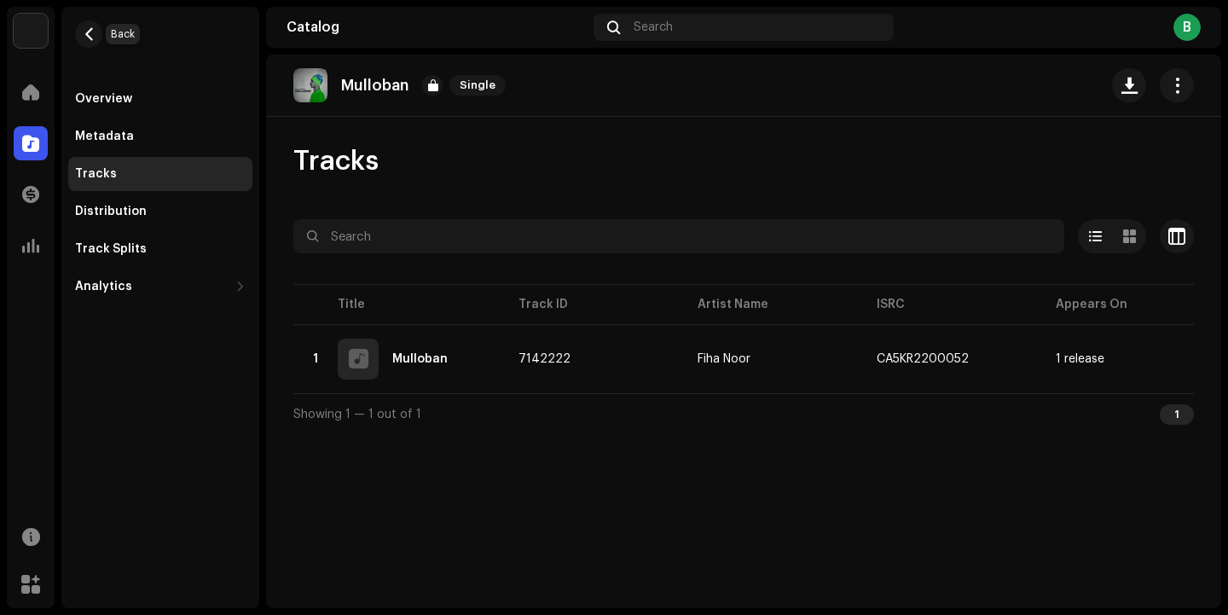
click at [92, 36] on span "button" at bounding box center [89, 34] width 13 height 14
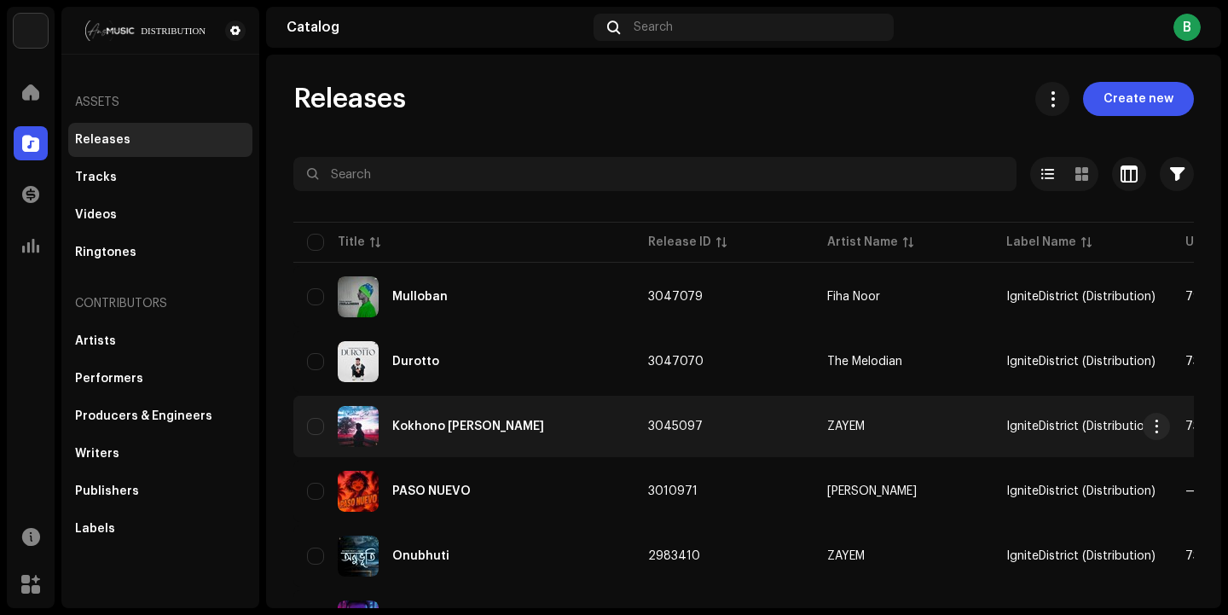
click at [741, 418] on td "3045097" at bounding box center [723, 426] width 179 height 61
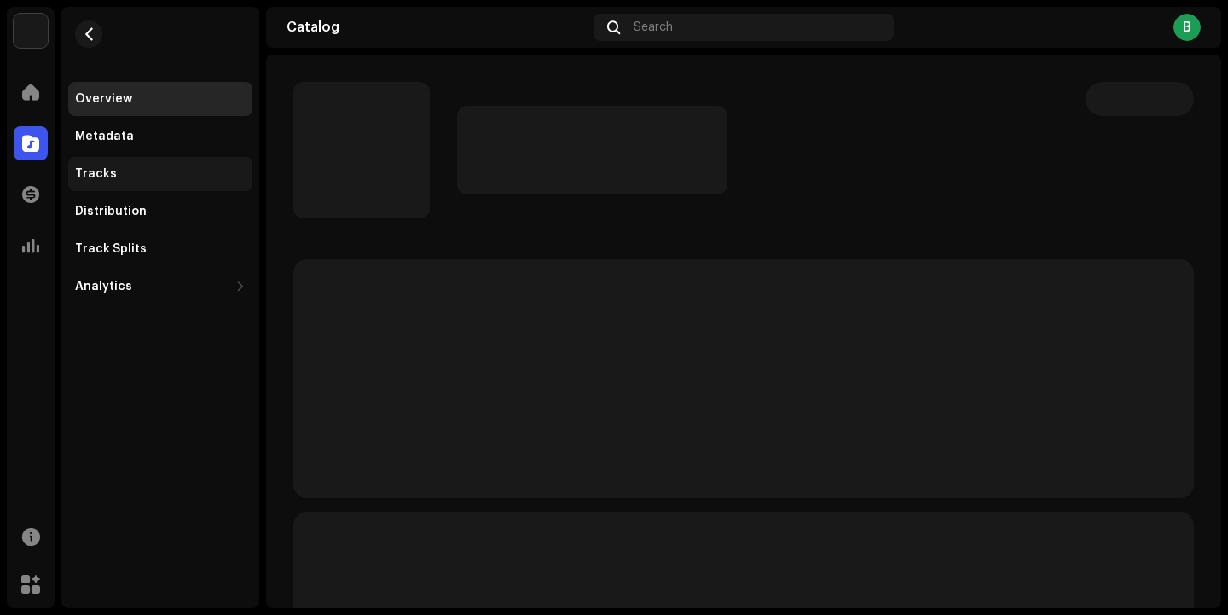
click at [136, 172] on div "Tracks" at bounding box center [160, 174] width 171 height 14
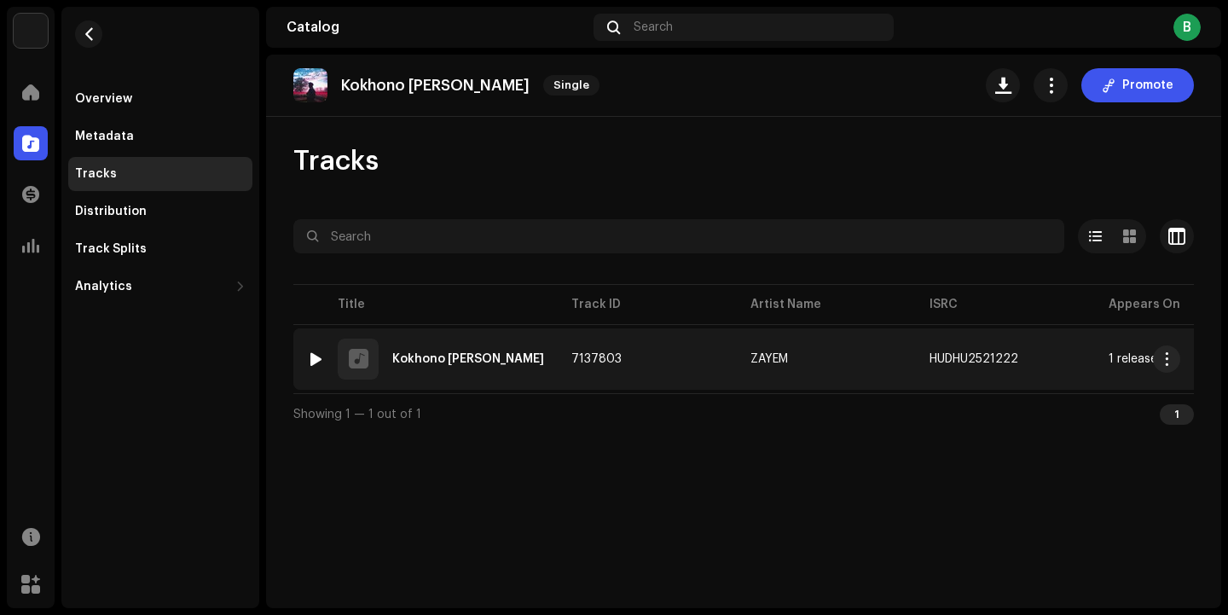
click at [836, 358] on re-a-table-link "ZAYEM" at bounding box center [826, 359] width 152 height 12
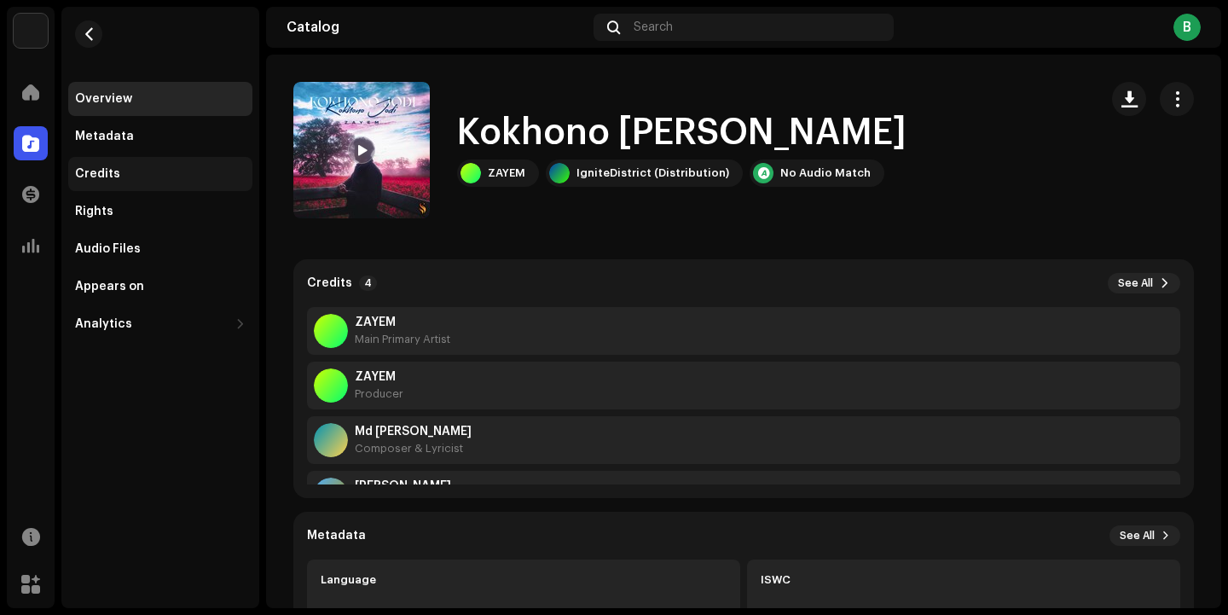
click at [154, 179] on div "Credits" at bounding box center [160, 174] width 171 height 14
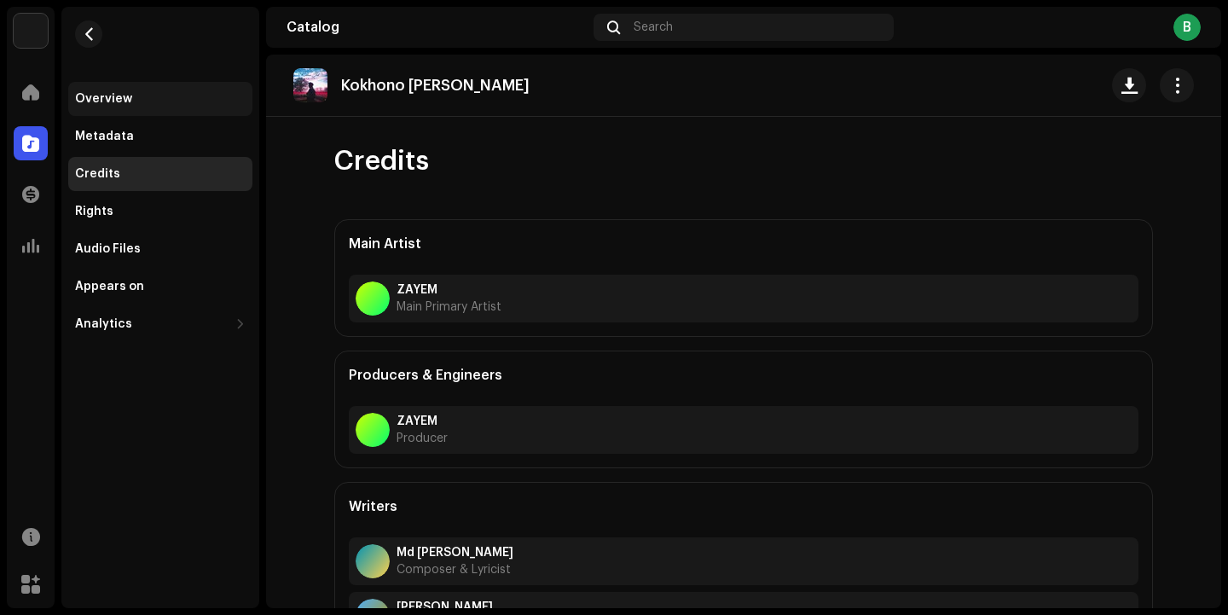
click at [77, 91] on div "Overview" at bounding box center [160, 99] width 184 height 34
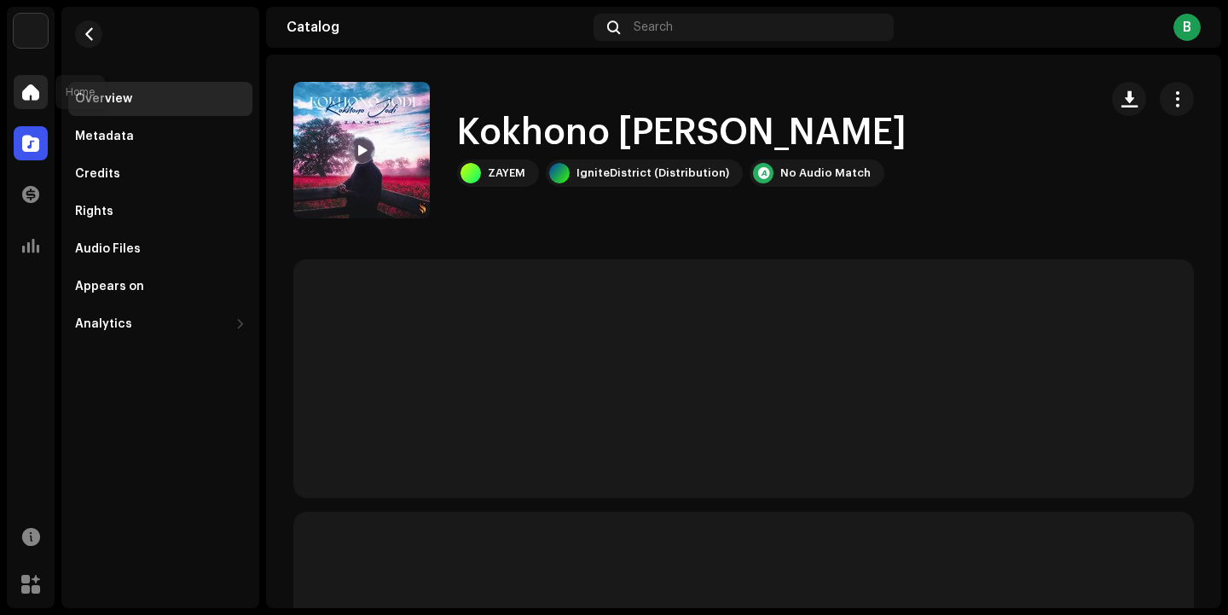
click at [29, 90] on span at bounding box center [30, 92] width 17 height 14
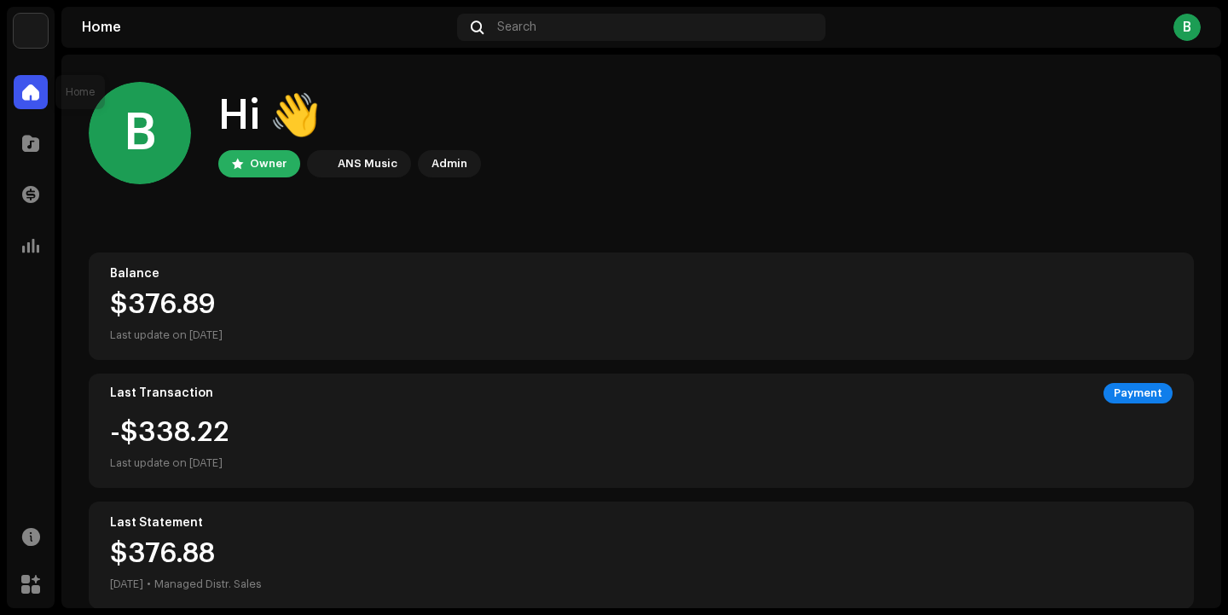
click at [29, 94] on span at bounding box center [30, 92] width 17 height 14
click at [27, 146] on span at bounding box center [30, 143] width 17 height 14
